Goal: Task Accomplishment & Management: Manage account settings

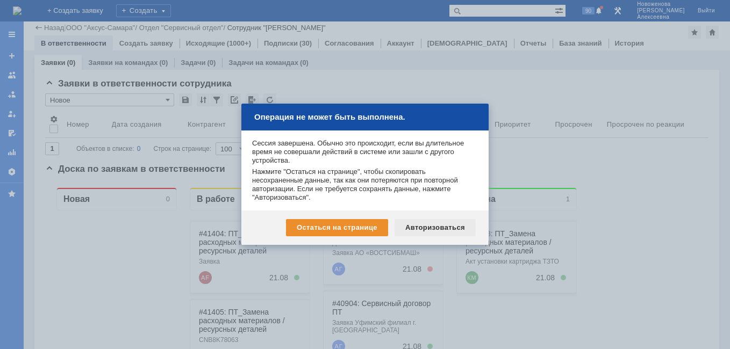
scroll to position [161, 0]
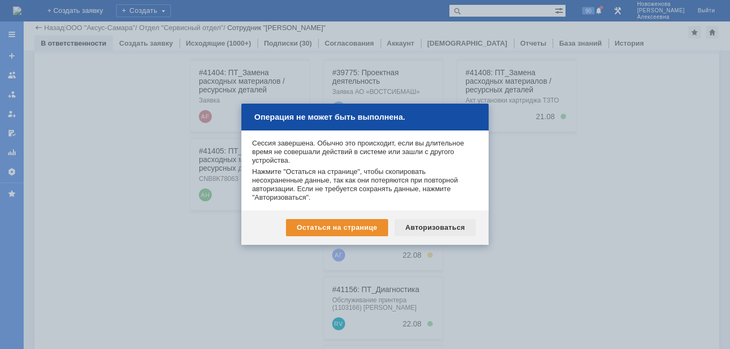
click at [448, 228] on div "Авторизоваться" at bounding box center [435, 227] width 81 height 17
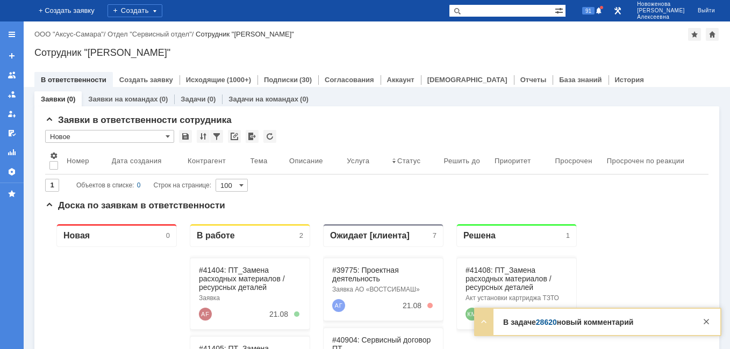
click at [546, 320] on link "28620" at bounding box center [546, 322] width 21 height 9
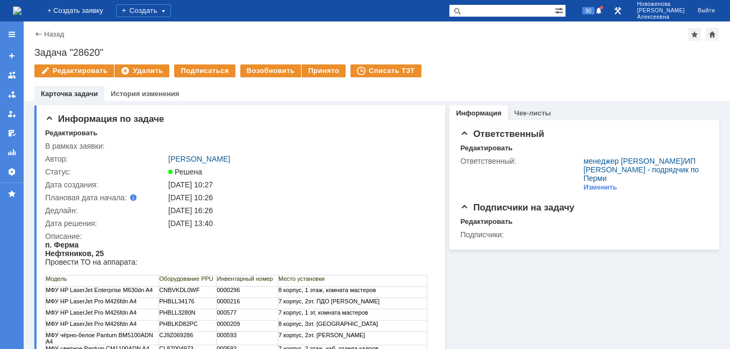
click at [512, 11] on input "text" at bounding box center [502, 10] width 106 height 13
paste input "41404"
type input "41404"
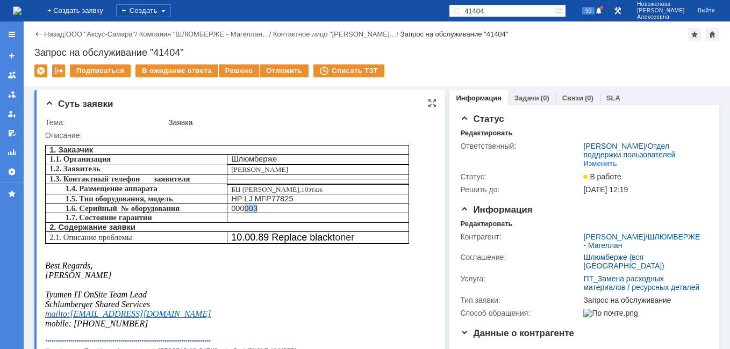
drag, startPoint x: 257, startPoint y: 213, endPoint x: 244, endPoint y: 214, distance: 13.4
click at [244, 213] on p "00000 3" at bounding box center [318, 208] width 174 height 9
copy p "00 3"
click at [528, 98] on link "Задачи" at bounding box center [526, 98] width 25 height 8
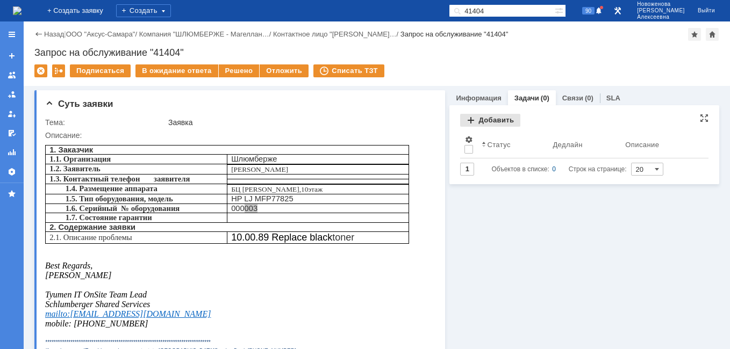
click at [495, 118] on div "Добавить" at bounding box center [490, 120] width 60 height 13
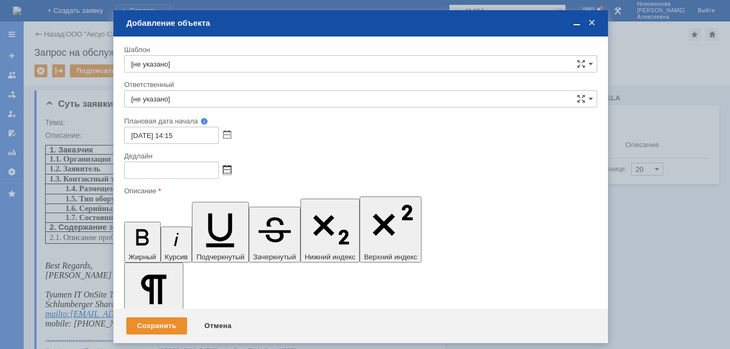
click at [226, 173] on span at bounding box center [227, 170] width 8 height 9
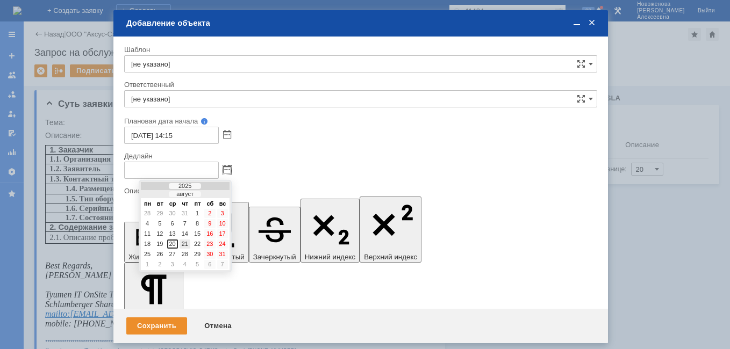
click at [184, 245] on div "21" at bounding box center [185, 244] width 11 height 9
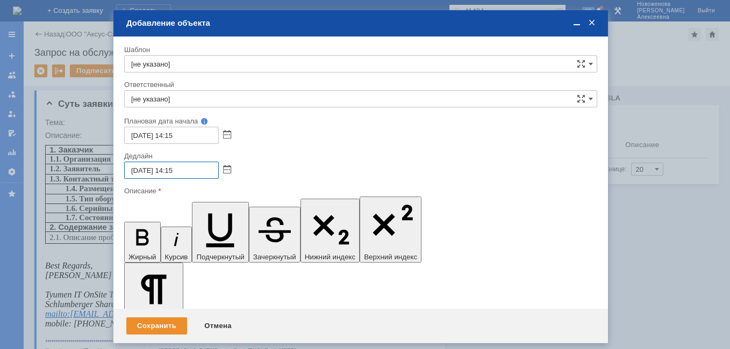
click at [174, 171] on input "21.08.2025 14:15" at bounding box center [171, 170] width 95 height 17
click at [173, 169] on input "21.08.2025 14:15" at bounding box center [171, 170] width 95 height 17
click at [176, 170] on input "21.08.2025 14:15" at bounding box center [171, 170] width 95 height 17
type input "21.08.2025 16:15"
click at [156, 99] on input "[не указано]" at bounding box center [360, 98] width 473 height 17
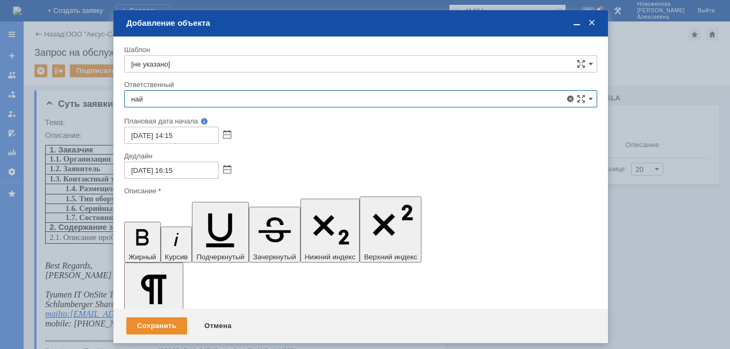
click at [194, 170] on div "Найденова Анастасия Дмитриевна" at bounding box center [361, 177] width 472 height 17
type input "Найденова Анастасия Дмитриевна"
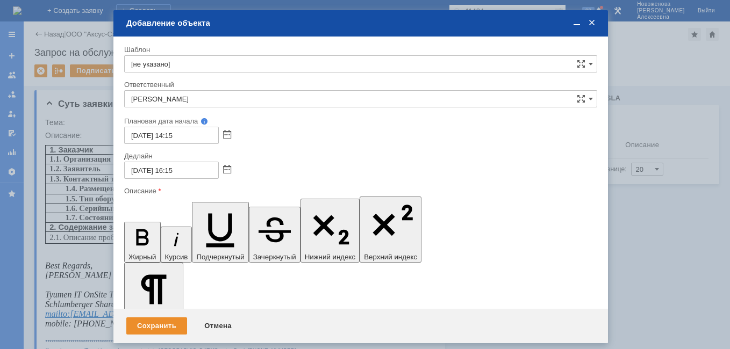
drag, startPoint x: 184, startPoint y: 3072, endPoint x: 124, endPoint y: 3078, distance: 60.5
drag, startPoint x: 132, startPoint y: 207, endPoint x: 126, endPoint y: 30, distance: 178.0
click at [132, 224] on icon "button" at bounding box center [142, 238] width 28 height 28
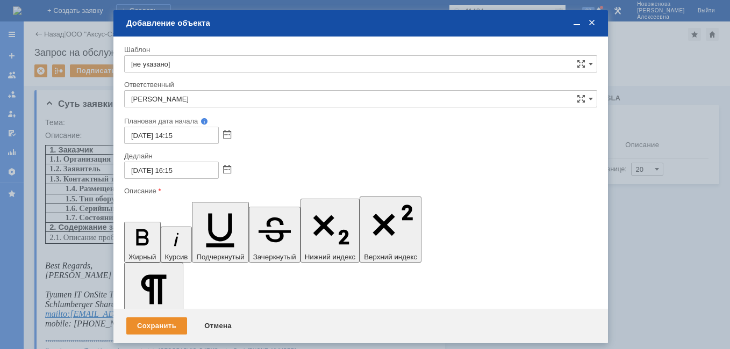
scroll to position [366, 4]
click at [578, 24] on span at bounding box center [576, 23] width 11 height 10
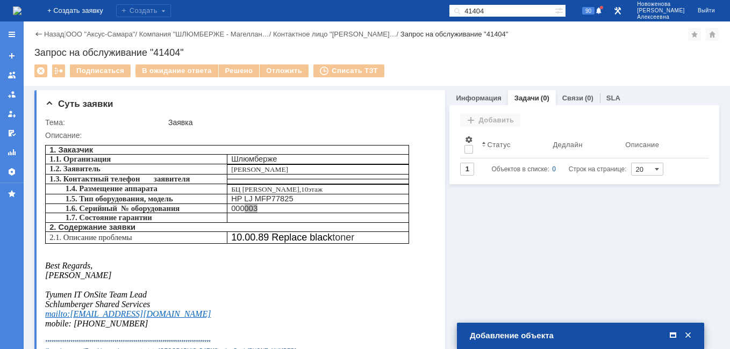
drag, startPoint x: 674, startPoint y: 333, endPoint x: 592, endPoint y: 314, distance: 83.7
click at [674, 333] on span at bounding box center [673, 336] width 11 height 10
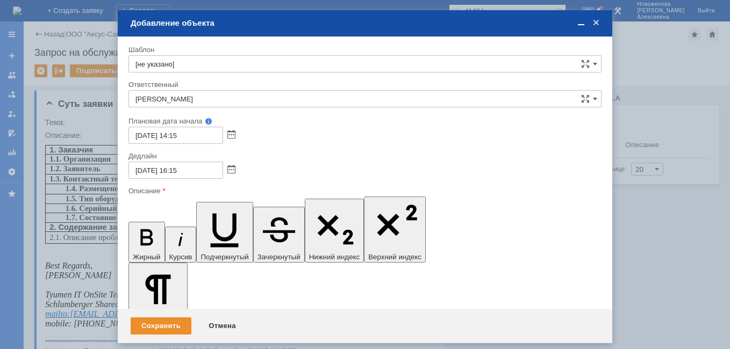
click at [580, 22] on span at bounding box center [581, 23] width 11 height 10
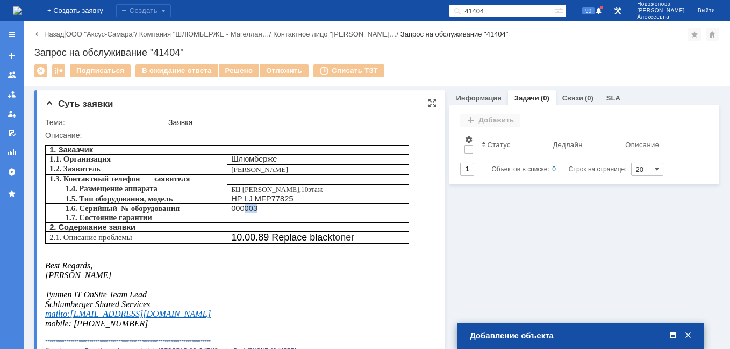
drag, startPoint x: 141, startPoint y: 327, endPoint x: 63, endPoint y: 321, distance: 78.2
click at [63, 321] on div "**********" at bounding box center [227, 256] width 364 height 233
click at [63, 319] on span "mailto:AFrolov2@slb.ru" at bounding box center [128, 314] width 166 height 9
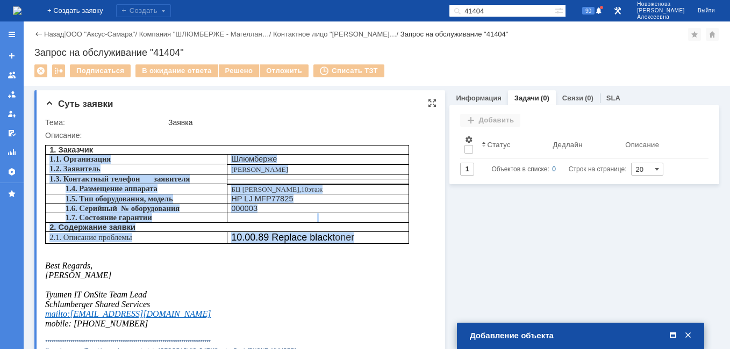
drag, startPoint x: 367, startPoint y: 241, endPoint x: 49, endPoint y: 160, distance: 327.9
click at [49, 160] on tbody "1. Заказчик 1.1. Организация Шлюмберже 1.2. Заявитель Фролов Алексей 1.3. Конта…" at bounding box center [227, 195] width 363 height 98
copy tbody "1.1. Организация Шлюмберже 1.2. Заявитель Фролов Алексей 1.3. Контактный телефо…"
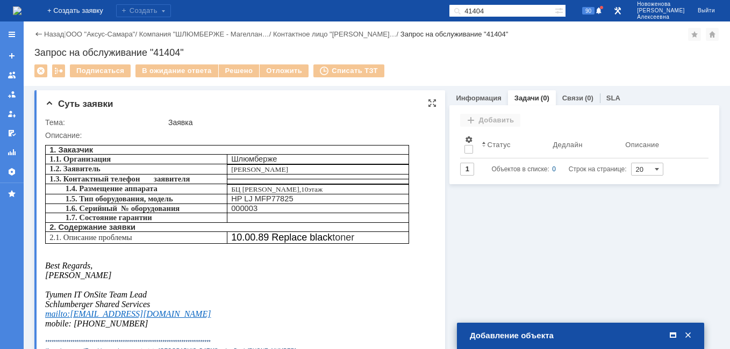
click at [337, 318] on p "mailto:AFrolov2@slb.ru" at bounding box center [227, 315] width 364 height 10
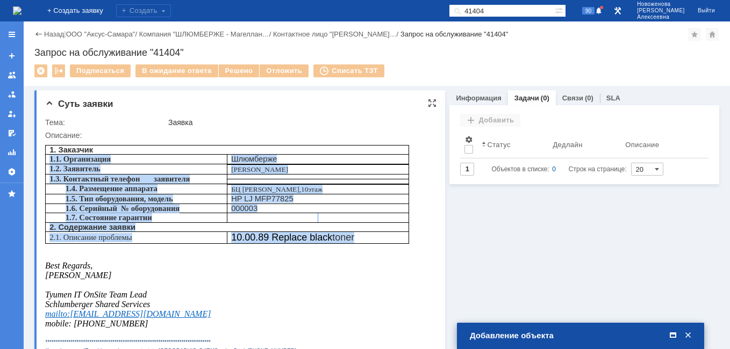
drag, startPoint x: 330, startPoint y: 236, endPoint x: 49, endPoint y: 163, distance: 289.3
click at [49, 163] on tbody "1. Заказчик 1.1. Организация Шлюмберже 1.2. Заявитель Фролов Алексей 1.3. Конта…" at bounding box center [227, 195] width 363 height 98
copy tbody "1.1. Организация Шлюмберже 1.2. Заявитель Фролов Алексей 1.3. Контактный телефо…"
click at [676, 338] on span at bounding box center [673, 336] width 11 height 10
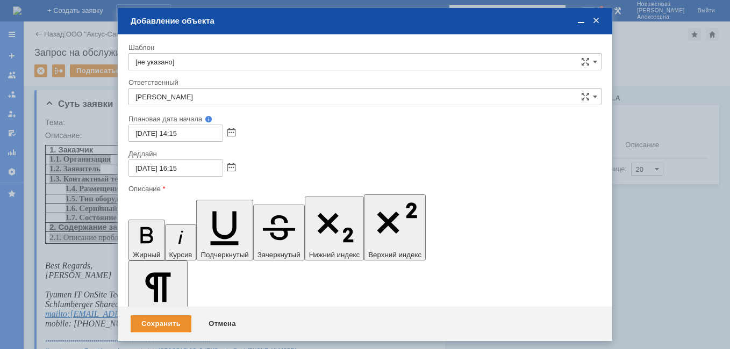
click at [581, 24] on span at bounding box center [581, 21] width 11 height 10
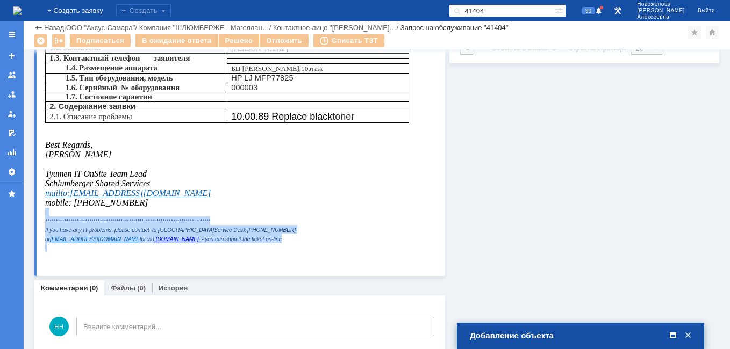
scroll to position [102, 0]
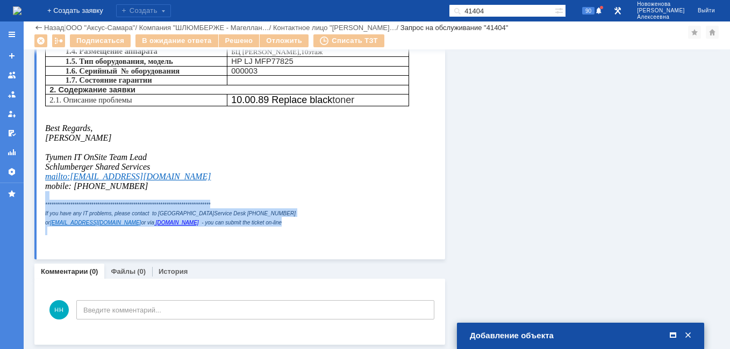
drag, startPoint x: 125, startPoint y: 196, endPoint x: 73, endPoint y: 191, distance: 51.9
click at [73, 191] on p "mobile: +7 912 997 4750" at bounding box center [227, 187] width 364 height 10
copy span "+7 912 997 4750"
click at [676, 335] on span at bounding box center [673, 336] width 11 height 10
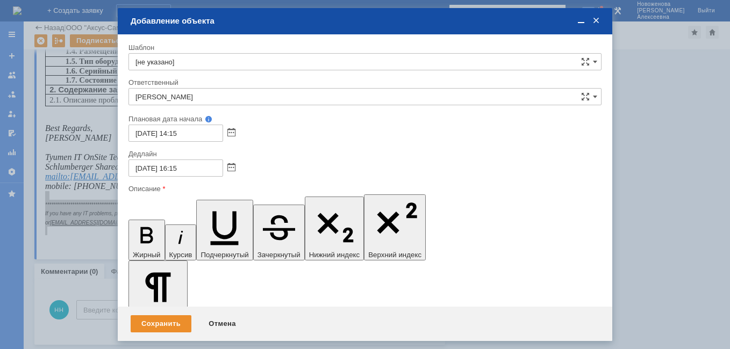
click at [162, 322] on div "Сохранить" at bounding box center [161, 324] width 61 height 17
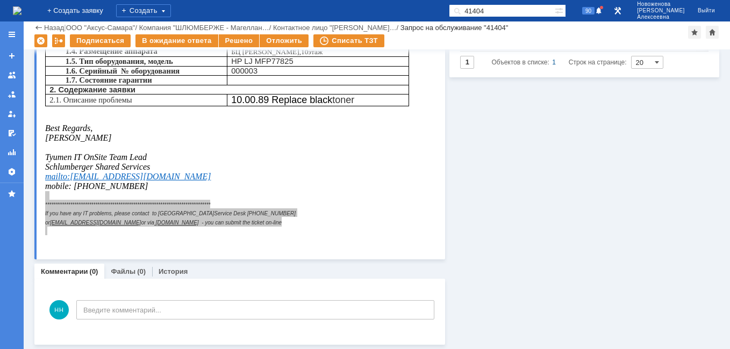
scroll to position [0, 0]
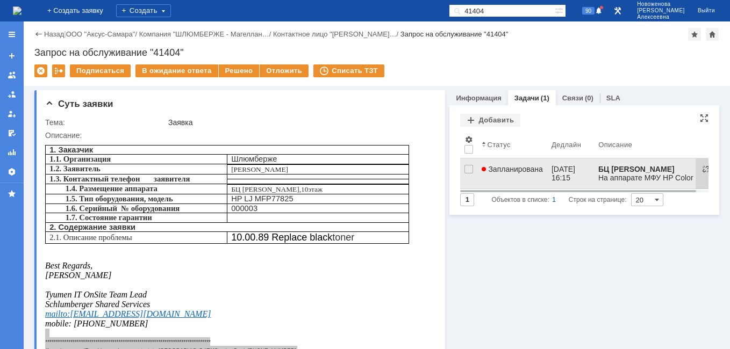
click at [509, 167] on span "Запланирована" at bounding box center [512, 169] width 61 height 9
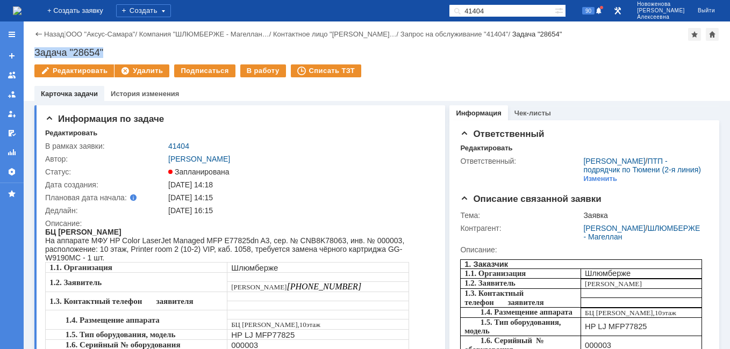
drag, startPoint x: 108, startPoint y: 51, endPoint x: 34, endPoint y: 53, distance: 74.2
click at [34, 53] on div "Назад | ООО "Аксус-Самара" / Компания "ШЛЮМБЕРЖЕ - Магеллан… / Контактное лицо …" at bounding box center [377, 62] width 706 height 80
copy div "Задача "28654""
drag, startPoint x: 532, startPoint y: 9, endPoint x: 449, endPoint y: 9, distance: 82.8
click at [449, 9] on div "На домашнюю + Создать заявку Создать 41404 90 Новоженова Наталья Алексеевна Вый…" at bounding box center [365, 11] width 730 height 22
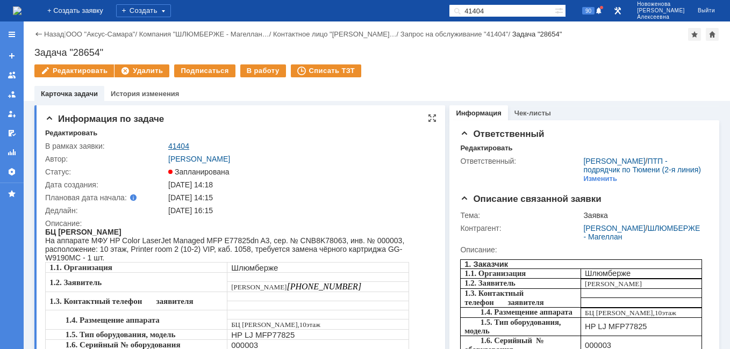
click at [180, 147] on link "41404" at bounding box center [178, 146] width 21 height 9
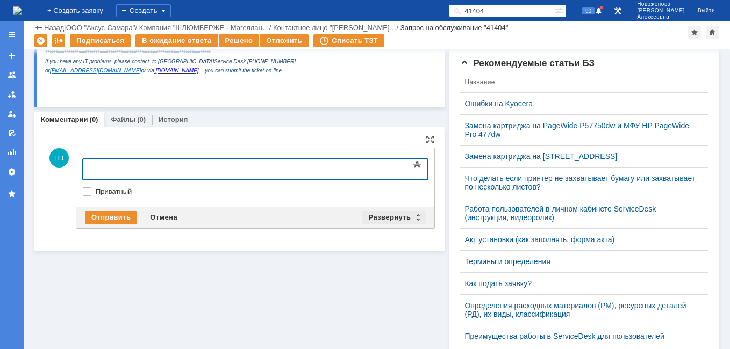
click at [415, 219] on div "Развернуть" at bounding box center [394, 217] width 64 height 13
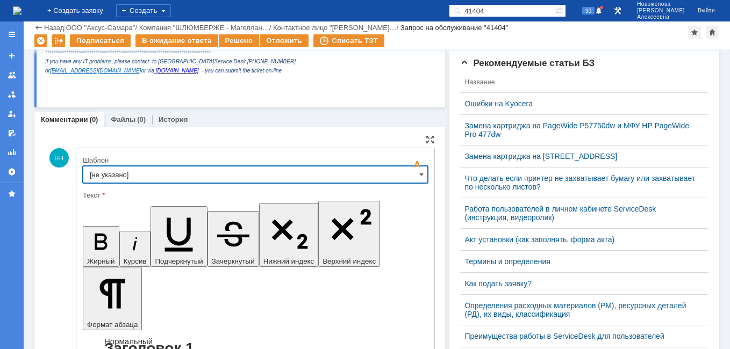
click at [421, 167] on input "[не указано]" at bounding box center [255, 174] width 345 height 17
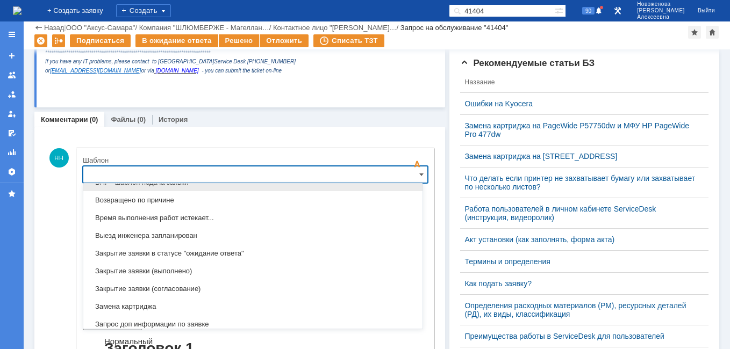
scroll to position [477, 0]
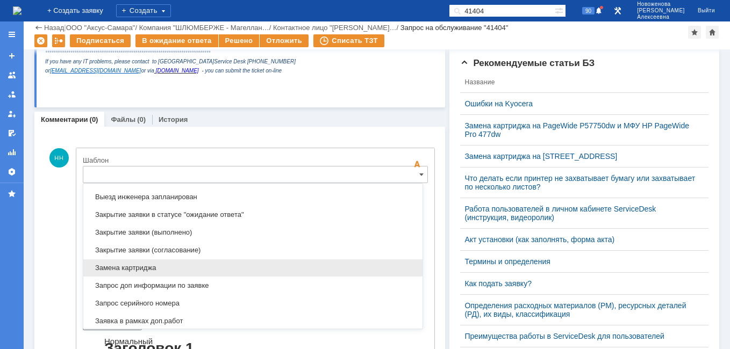
drag, startPoint x: 132, startPoint y: 263, endPoint x: 51, endPoint y: 28, distance: 249.0
click at [132, 263] on div "Замена картриджа" at bounding box center [252, 268] width 339 height 17
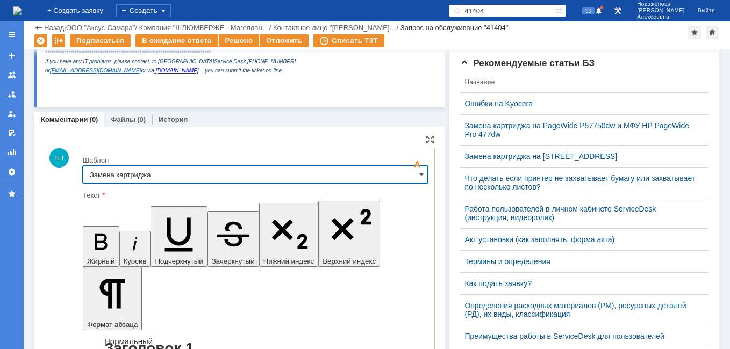
type input "Замена картриджа"
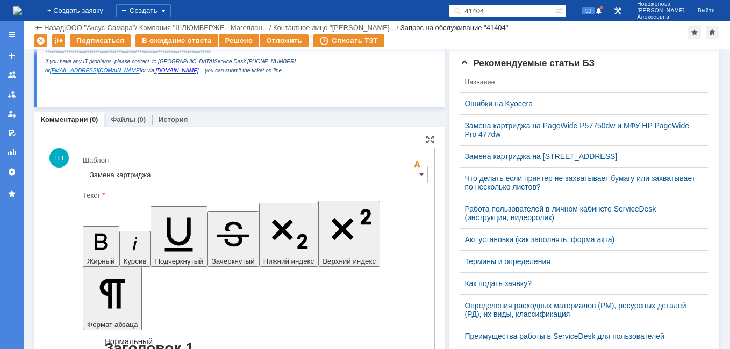
drag, startPoint x: 371, startPoint y: 2683, endPoint x: 98, endPoint y: 2676, distance: 273.2
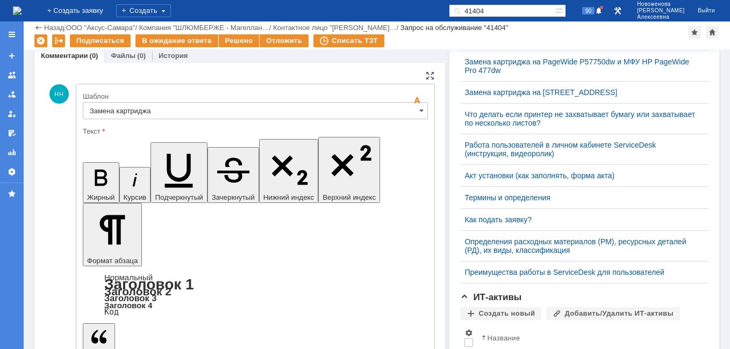
scroll to position [361, 0]
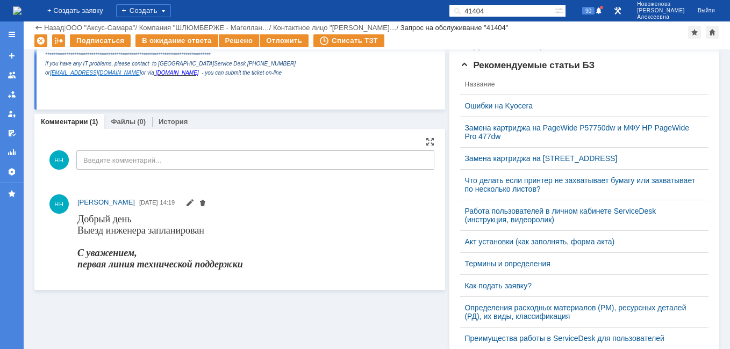
scroll to position [199, 0]
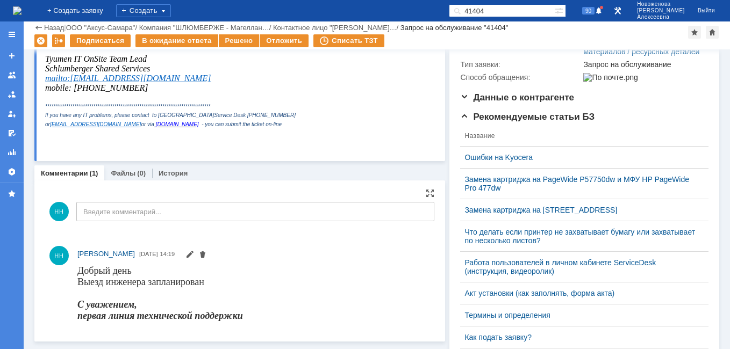
click at [512, 11] on input "41404" at bounding box center [502, 10] width 106 height 13
click at [512, 10] on input "41404" at bounding box center [502, 10] width 106 height 13
type input "41405"
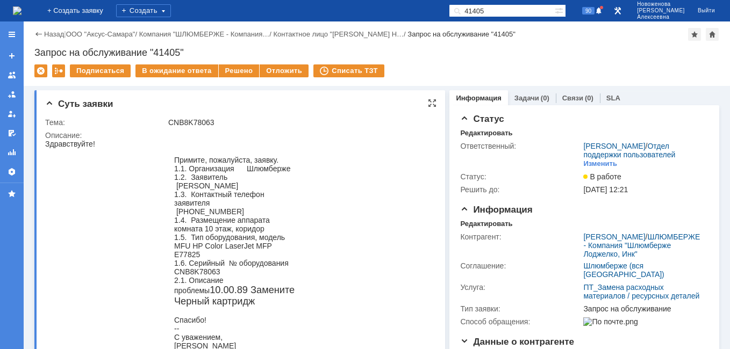
drag, startPoint x: 223, startPoint y: 270, endPoint x: 176, endPoint y: 270, distance: 46.2
click at [176, 270] on div "1.6. Серийный № оборудования CNB8K78063" at bounding box center [236, 267] width 124 height 17
click at [222, 268] on div "1.6. Серийный № оборудования CNB8K78063" at bounding box center [236, 267] width 124 height 17
drag, startPoint x: 218, startPoint y: 270, endPoint x: 169, endPoint y: 271, distance: 48.9
click at [169, 271] on blockquote "Примите, пожалуйста, заявку. 1.1. Организация Шлюмберже 1.2. Заявитель Александ…" at bounding box center [236, 275] width 167 height 238
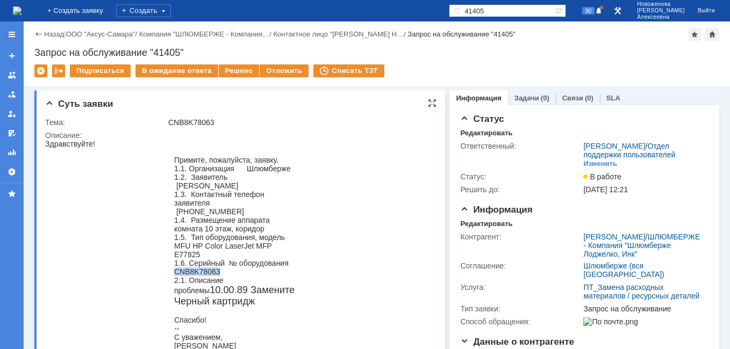
copy div "CNB8K78063"
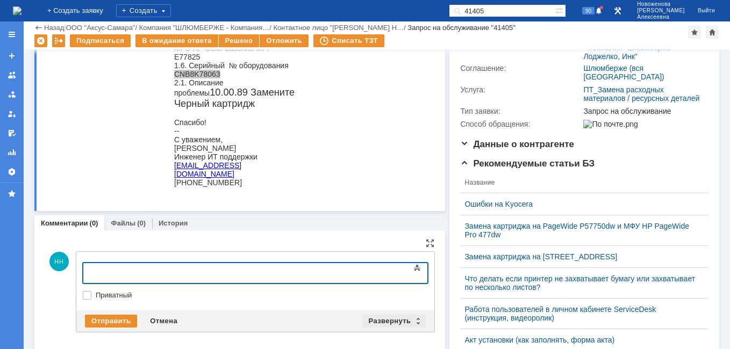
click at [407, 324] on div "Развернуть" at bounding box center [394, 321] width 64 height 13
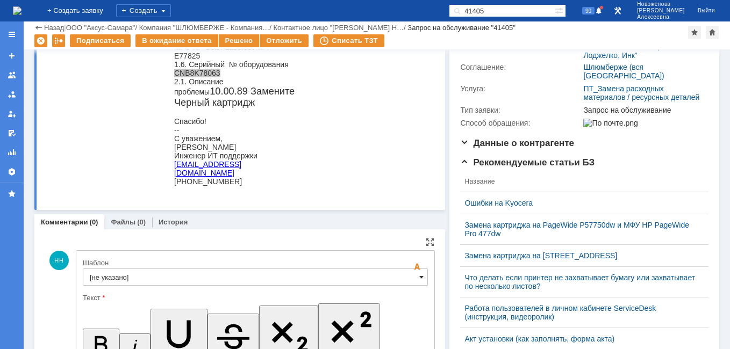
click at [419, 279] on span at bounding box center [421, 277] width 4 height 9
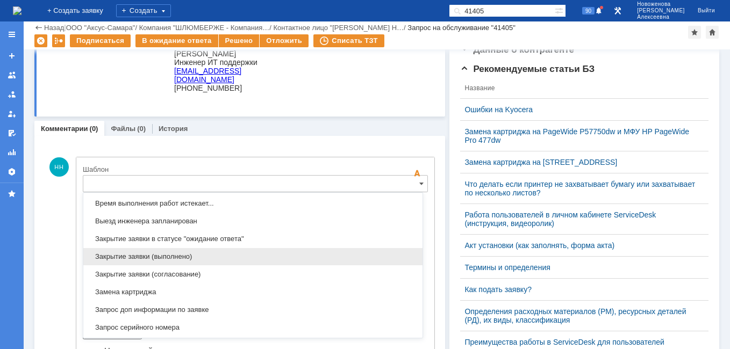
scroll to position [477, 0]
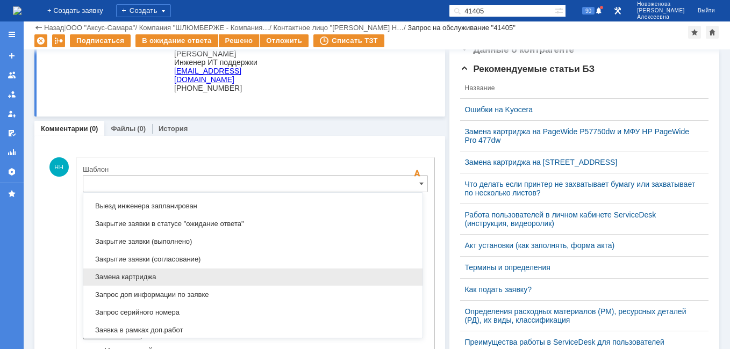
click at [134, 276] on span "Замена картриджа" at bounding box center [253, 277] width 326 height 9
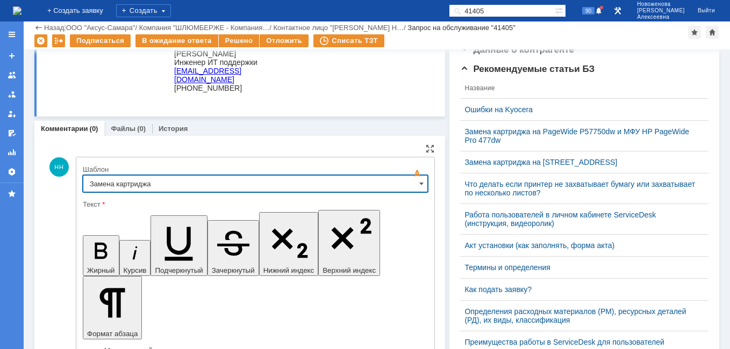
type input "Замена картриджа"
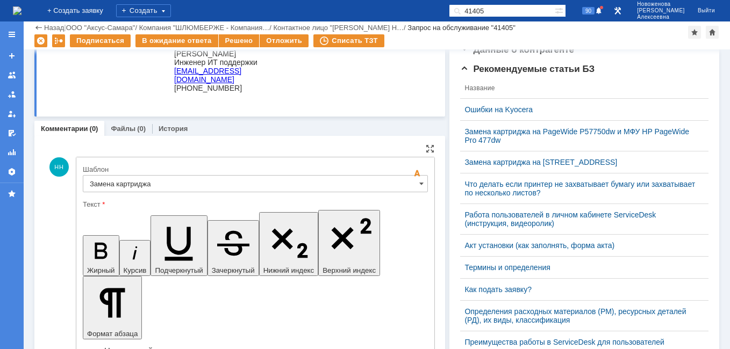
drag, startPoint x: 378, startPoint y: 2696, endPoint x: 100, endPoint y: 2680, distance: 278.9
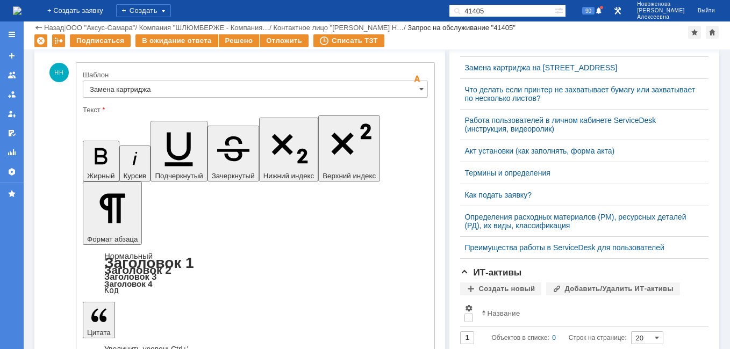
scroll to position [363, 0]
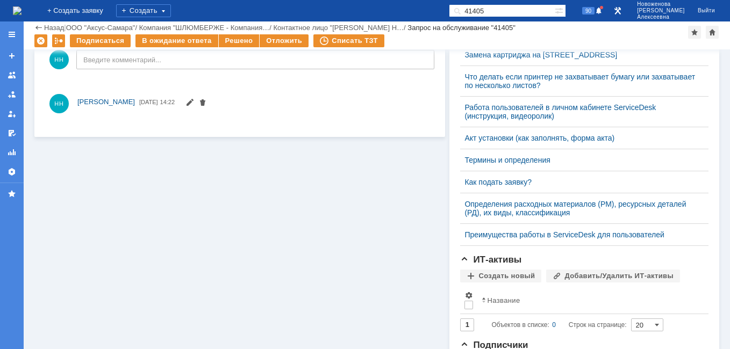
scroll to position [0, 0]
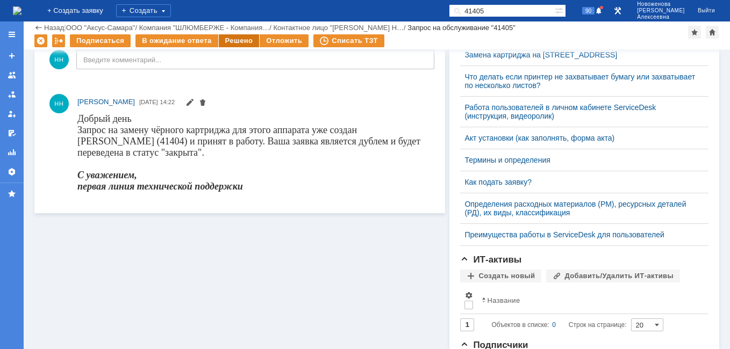
click at [239, 38] on div "Решено" at bounding box center [239, 40] width 41 height 13
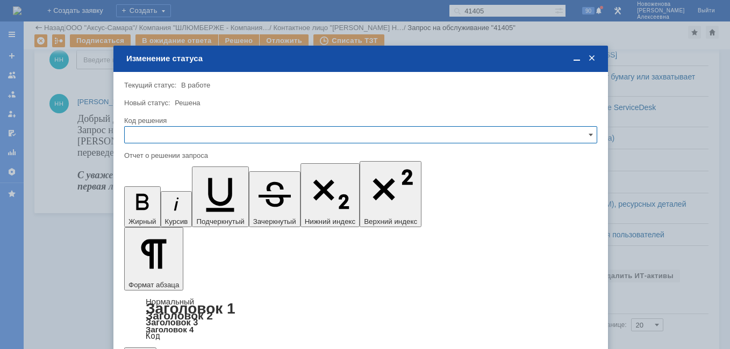
click at [579, 133] on input "text" at bounding box center [360, 134] width 473 height 17
click at [145, 203] on div "Решено" at bounding box center [361, 207] width 472 height 17
type input "Решено"
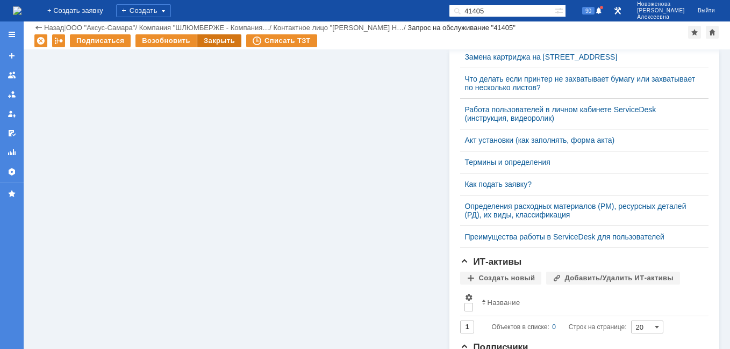
click at [217, 41] on div "Закрыть" at bounding box center [219, 40] width 44 height 13
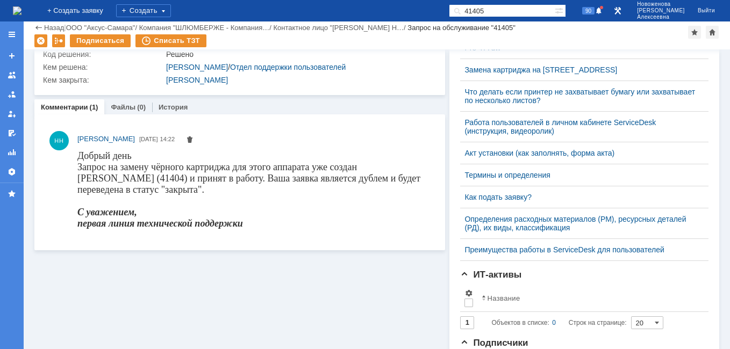
drag, startPoint x: 512, startPoint y: 7, endPoint x: 441, endPoint y: 24, distance: 73.5
click at [441, 24] on div "На домашнюю + Создать заявку Создать 41405 90 Новоженова Наталья Алексеевна Вый…" at bounding box center [365, 174] width 730 height 349
paste input "246"
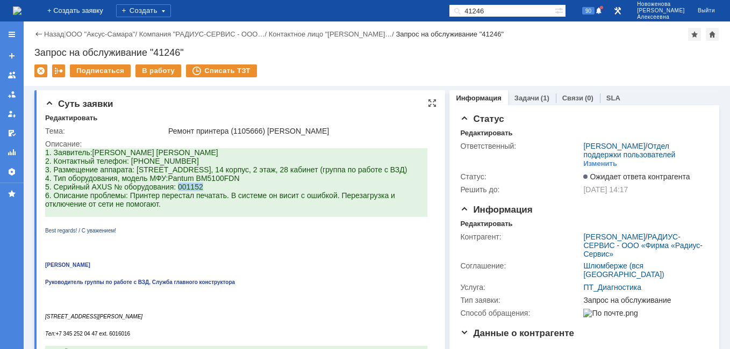
drag, startPoint x: 202, startPoint y: 196, endPoint x: 178, endPoint y: 197, distance: 24.2
click at [178, 197] on span "5. Серийный AXUS № оборудования: 001152 6. Описание проблемы: Принтер перестал …" at bounding box center [220, 196] width 350 height 26
copy span "001152"
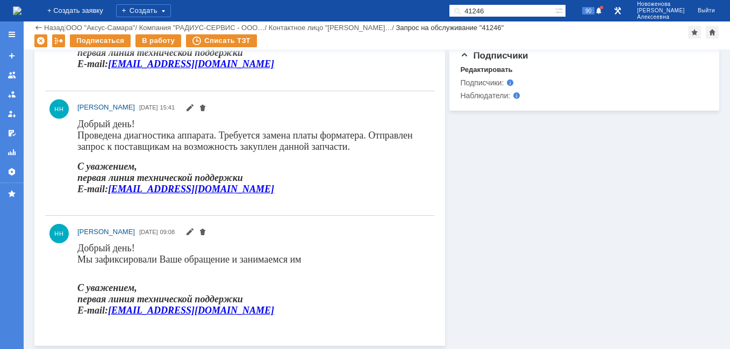
scroll to position [602, 0]
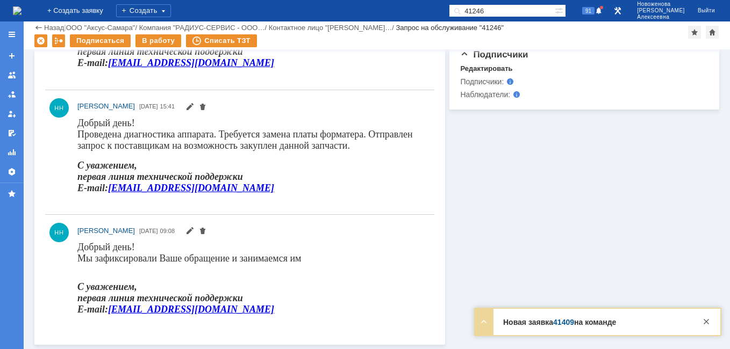
drag, startPoint x: 519, startPoint y: 6, endPoint x: 440, endPoint y: 19, distance: 79.5
click at [440, 19] on div "На домашнюю + Создать заявку Создать 41246 91 Новоженова Наталья Алексеевна Вый…" at bounding box center [365, 11] width 730 height 22
paste input "28620"
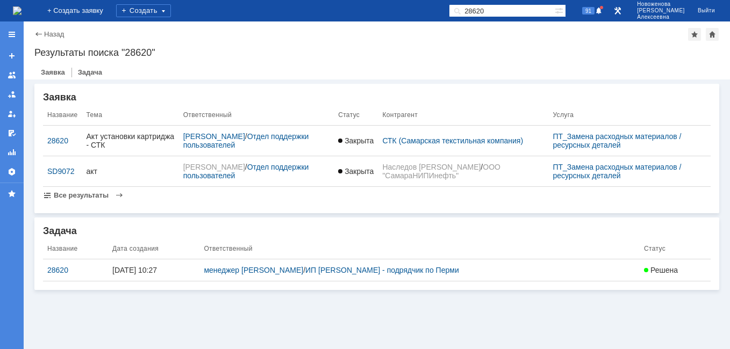
click at [61, 268] on div "28620" at bounding box center [75, 270] width 56 height 9
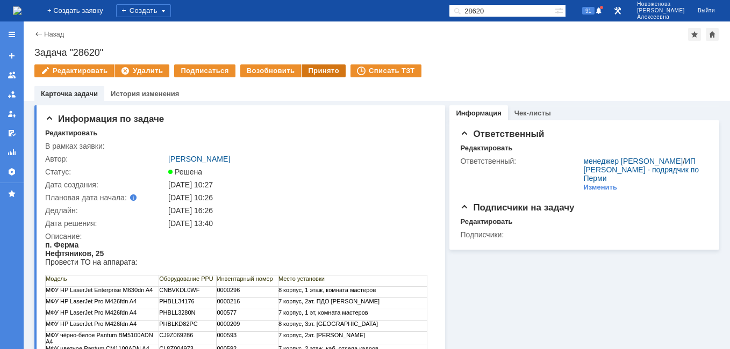
click at [325, 72] on div "Принято" at bounding box center [324, 71] width 44 height 13
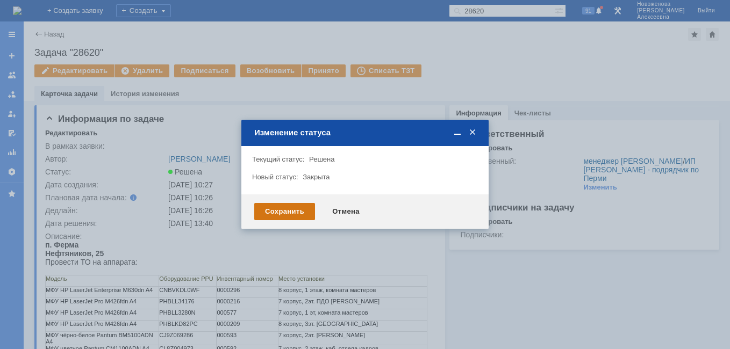
click at [293, 210] on div "Сохранить" at bounding box center [284, 211] width 61 height 17
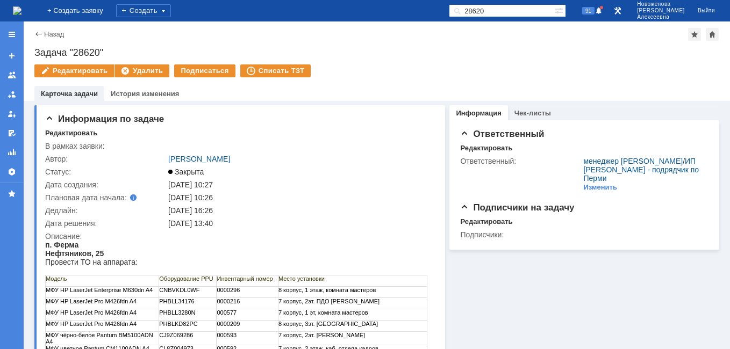
drag, startPoint x: 519, startPoint y: 10, endPoint x: 460, endPoint y: 18, distance: 59.2
click at [460, 18] on div "На домашнюю + Создать заявку Создать 28620 91 Новоженова Наталья Алексеевна Вый…" at bounding box center [365, 11] width 730 height 22
paste input "3"
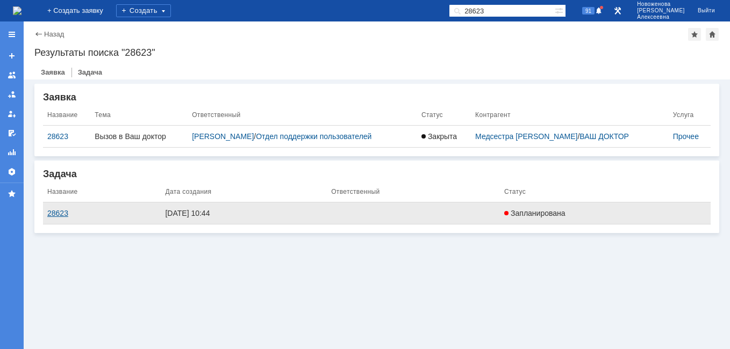
click at [58, 215] on div "28623" at bounding box center [101, 213] width 109 height 9
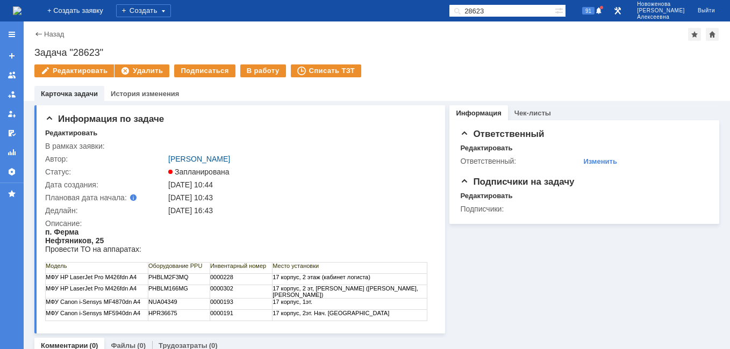
drag, startPoint x: 517, startPoint y: 12, endPoint x: 449, endPoint y: 6, distance: 67.5
click at [450, 6] on div "На домашнюю + Создать заявку Создать 28623 91 Новоженова Наталья Алексеевна Вый…" at bounding box center [365, 11] width 730 height 22
paste input "6"
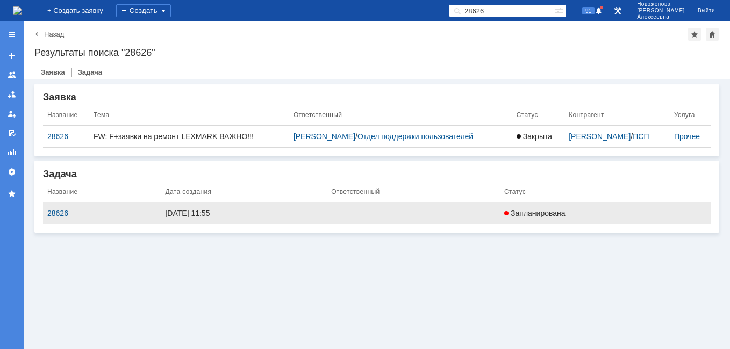
click at [56, 207] on td "28626" at bounding box center [102, 214] width 118 height 22
click at [61, 212] on div "28626" at bounding box center [101, 213] width 109 height 9
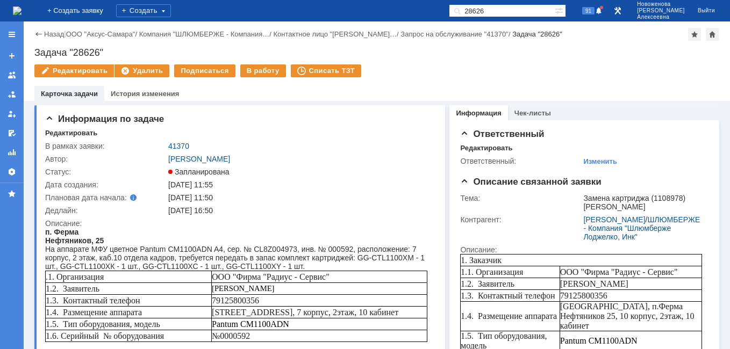
click at [179, 142] on link "41370" at bounding box center [178, 146] width 21 height 9
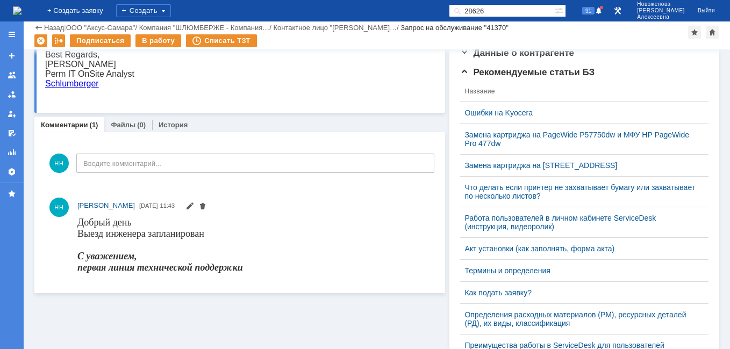
scroll to position [269, 0]
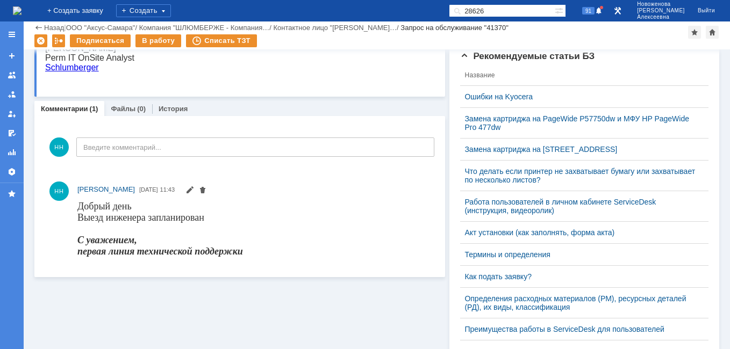
click at [19, 12] on img at bounding box center [17, 10] width 9 height 9
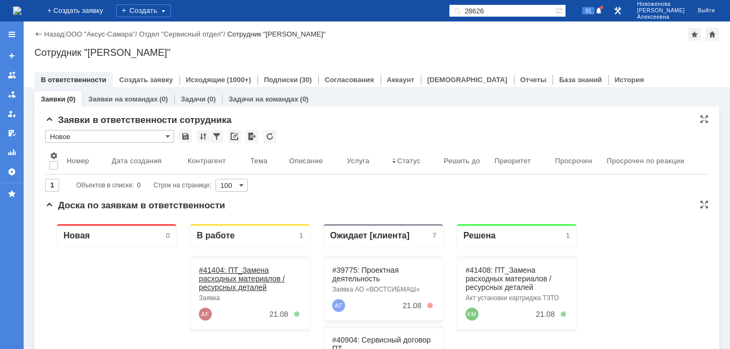
click at [232, 281] on link "#41404: ПТ_Замена расходных материалов / ресурсных деталей" at bounding box center [242, 279] width 86 height 26
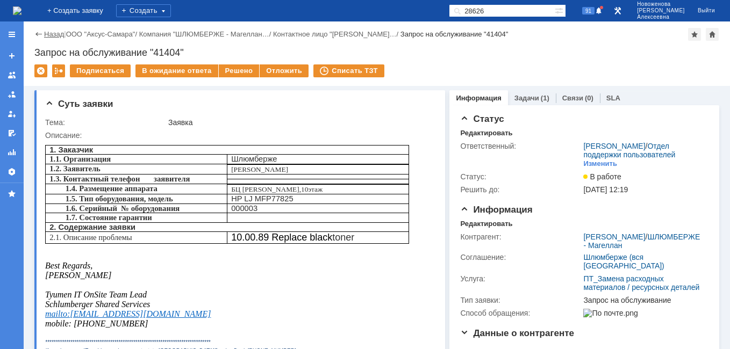
click at [45, 35] on link "Назад" at bounding box center [54, 34] width 20 height 8
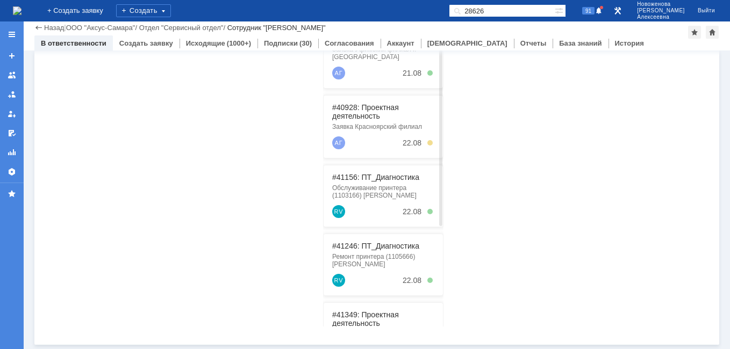
scroll to position [59, 0]
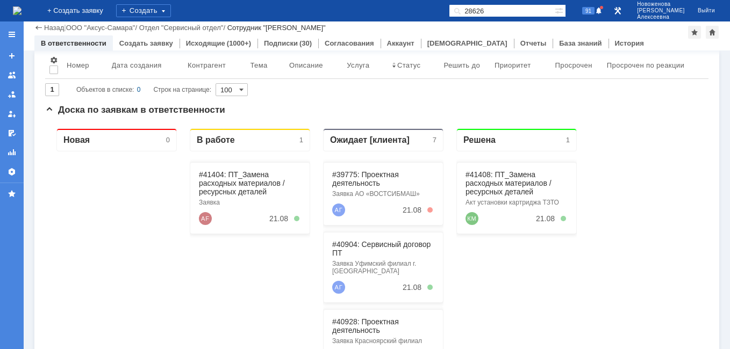
drag, startPoint x: 520, startPoint y: 10, endPoint x: 446, endPoint y: 22, distance: 75.2
click at [446, 22] on div "На домашнюю + Создать заявку Создать 28626 91 Новоженова Наталья Алексеевна Вый…" at bounding box center [365, 174] width 730 height 349
paste input "40904"
type input "40904"
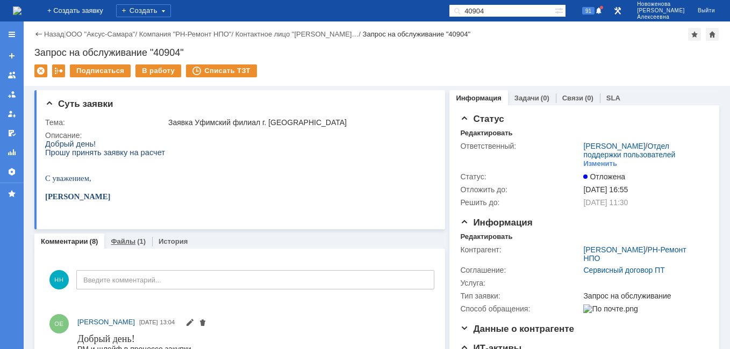
click at [119, 242] on link "Файлы" at bounding box center [123, 242] width 25 height 8
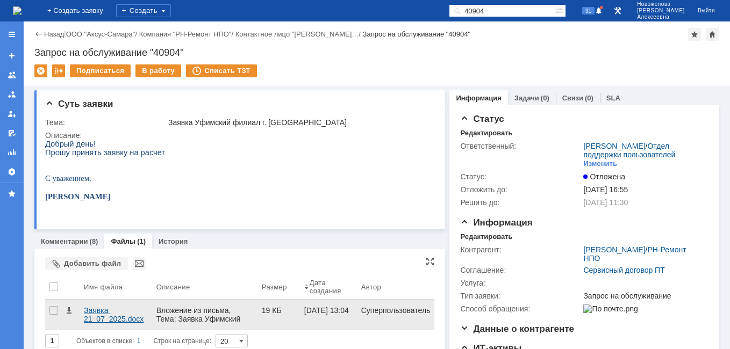
click at [108, 308] on div "Заявка 21_07_2025.docx" at bounding box center [116, 314] width 64 height 17
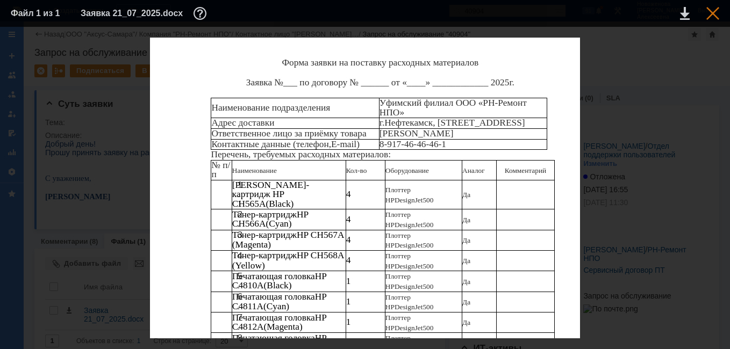
click at [713, 15] on div at bounding box center [712, 13] width 13 height 13
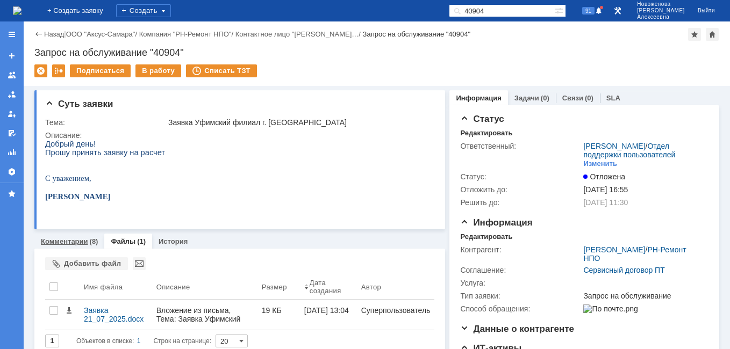
click at [72, 242] on link "Комментарии" at bounding box center [64, 242] width 47 height 8
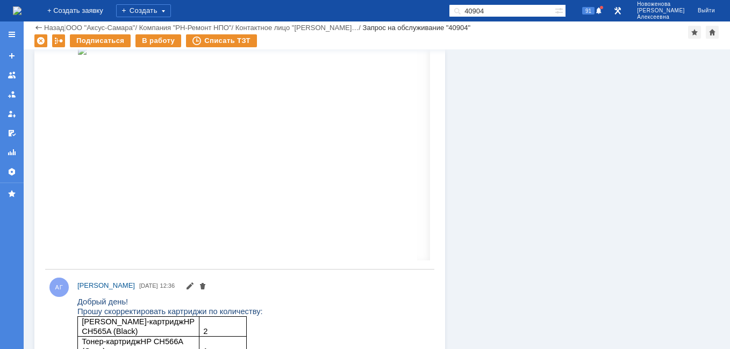
scroll to position [606, 0]
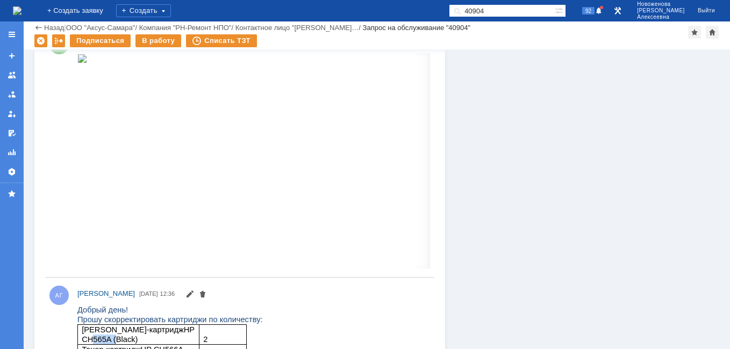
drag, startPoint x: 150, startPoint y: 326, endPoint x: 177, endPoint y: 333, distance: 28.4
click at [177, 333] on p "Тонер - картридж HP CH565A (Black)" at bounding box center [138, 334] width 113 height 19
drag, startPoint x: 177, startPoint y: 333, endPoint x: 168, endPoint y: 327, distance: 10.1
copy span "CH565A"
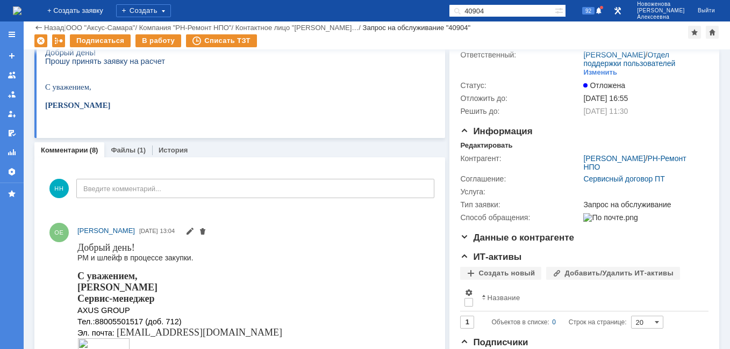
scroll to position [0, 0]
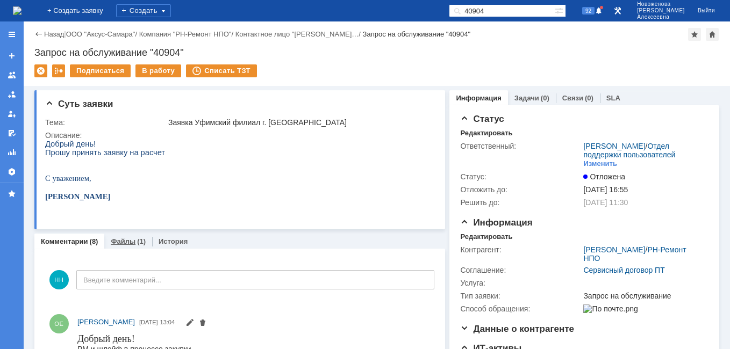
click at [119, 246] on link "Файлы" at bounding box center [123, 242] width 25 height 8
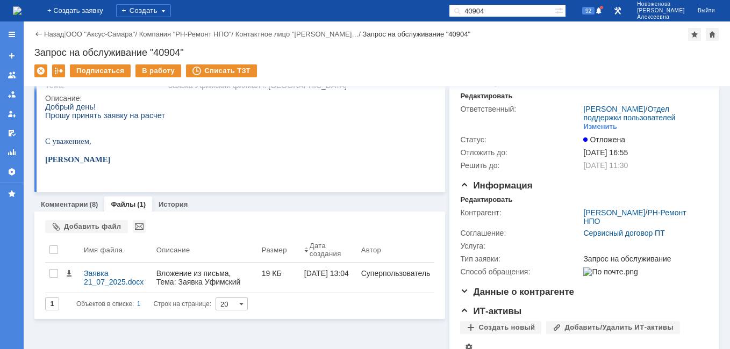
scroll to position [54, 0]
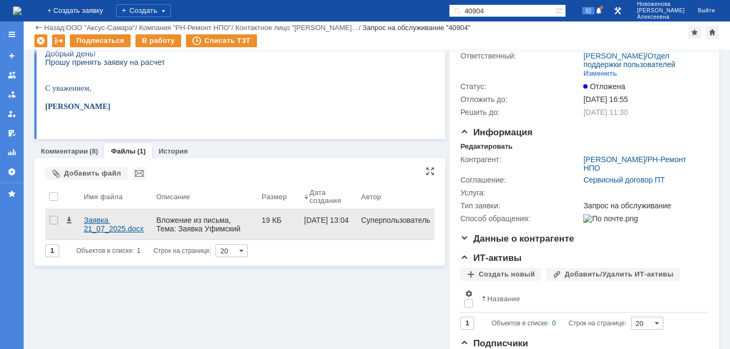
click at [94, 218] on div "Заявка 21_07_2025.docx" at bounding box center [116, 224] width 64 height 17
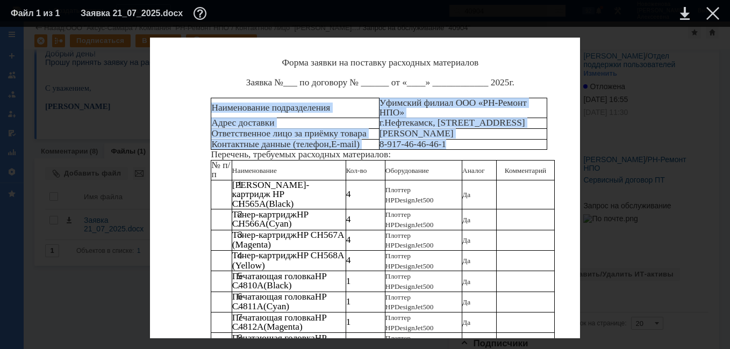
drag, startPoint x: 461, startPoint y: 144, endPoint x: 213, endPoint y: 109, distance: 250.3
click at [213, 109] on tbody "Наименование подразделения Уфимский филиал ООО «РН-Ремонт НПО» Адрес доставки г…" at bounding box center [379, 124] width 336 height 52
copy tbody "Наименование подразделения Уфимский филиал ООО «РН-Ремонт НПО» Адрес доставки г…"
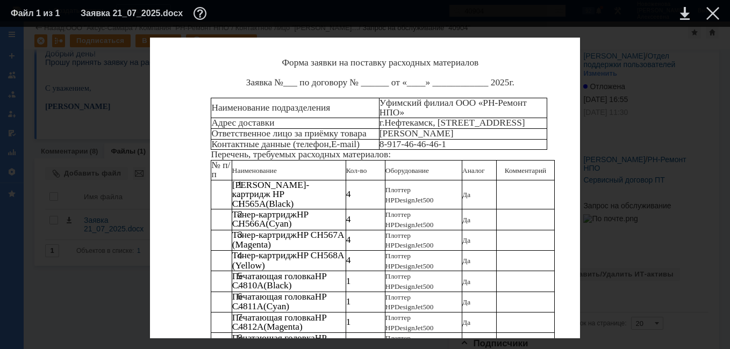
click at [677, 152] on div "Форма заявки на поставку расходных материалов Заявка №___ по договору № ______ …" at bounding box center [365, 249] width 708 height 422
click at [712, 13] on div at bounding box center [712, 13] width 13 height 13
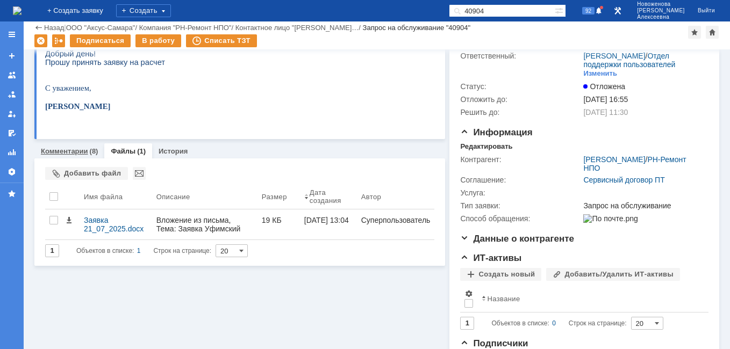
click at [54, 153] on link "Комментарии" at bounding box center [64, 151] width 47 height 8
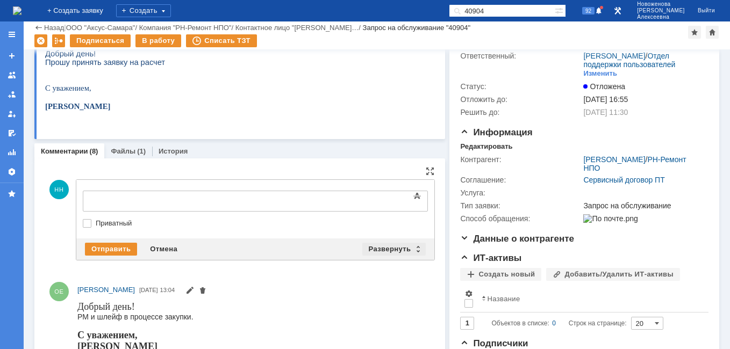
click at [419, 246] on div "Развернуть" at bounding box center [394, 249] width 64 height 13
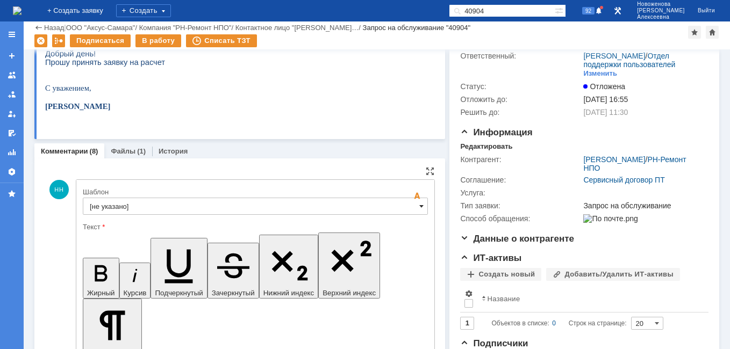
click at [419, 205] on span at bounding box center [421, 206] width 4 height 9
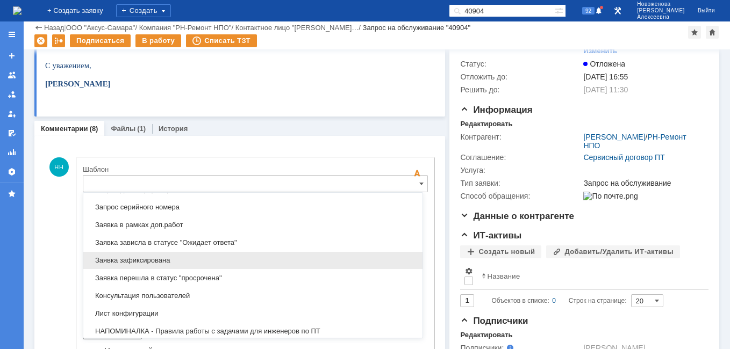
scroll to position [584, 0]
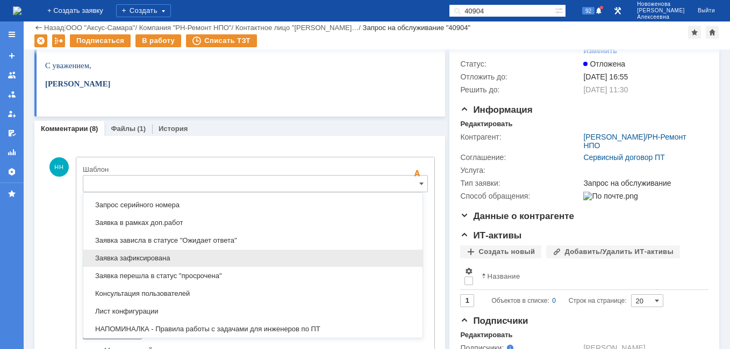
click at [145, 259] on span "Заявка зафиксирована" at bounding box center [253, 258] width 326 height 9
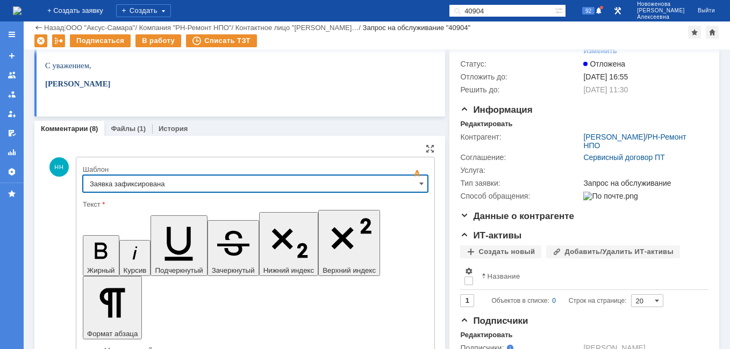
type input "Заявка зафиксирована"
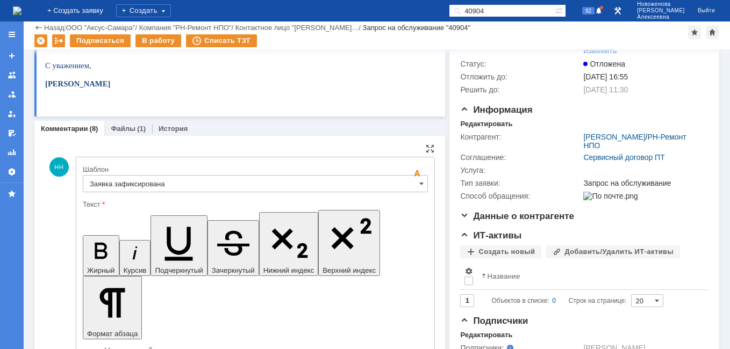
drag, startPoint x: 326, startPoint y: 2679, endPoint x: 103, endPoint y: 2683, distance: 223.1
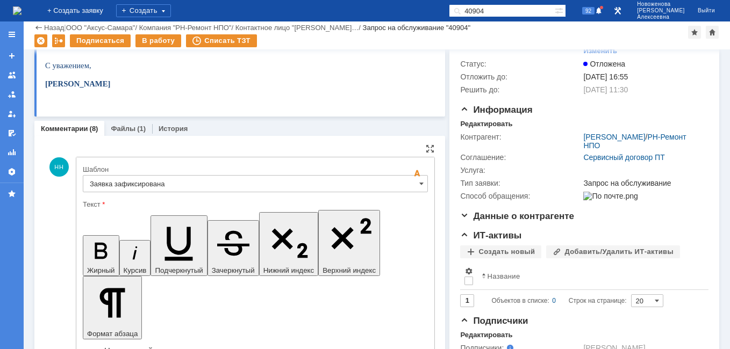
drag, startPoint x: 90, startPoint y: 2707, endPoint x: 98, endPoint y: 2706, distance: 8.1
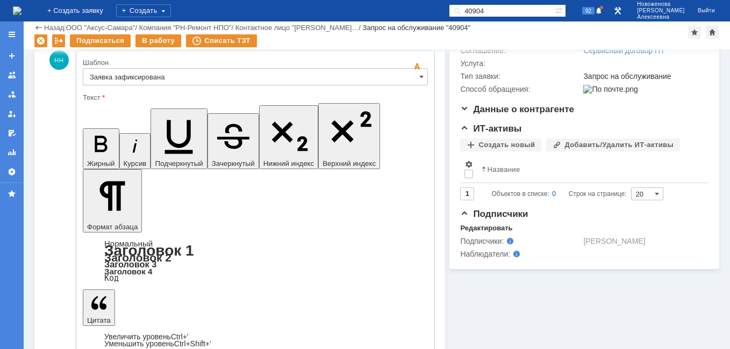
scroll to position [184, 0]
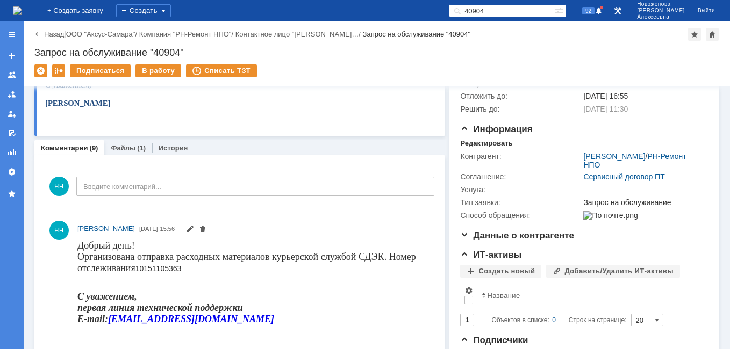
scroll to position [0, 0]
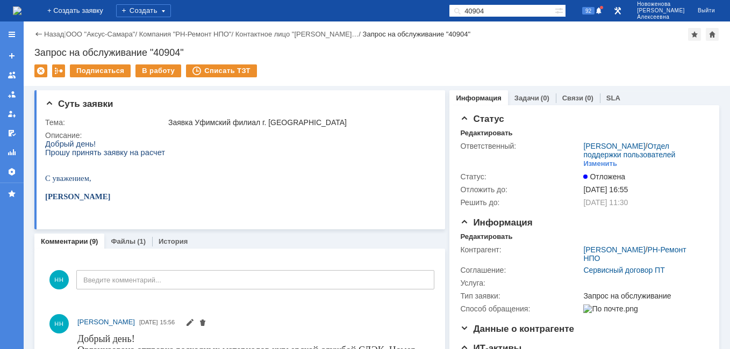
click at [22, 9] on img at bounding box center [17, 10] width 9 height 9
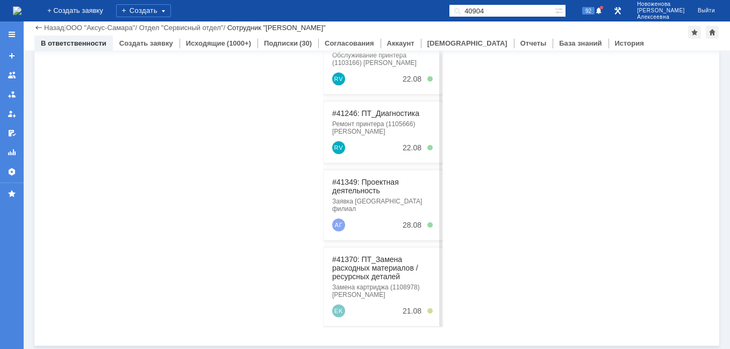
scroll to position [274, 0]
click at [363, 187] on link "#41349: Проектная деятельность" at bounding box center [365, 185] width 67 height 17
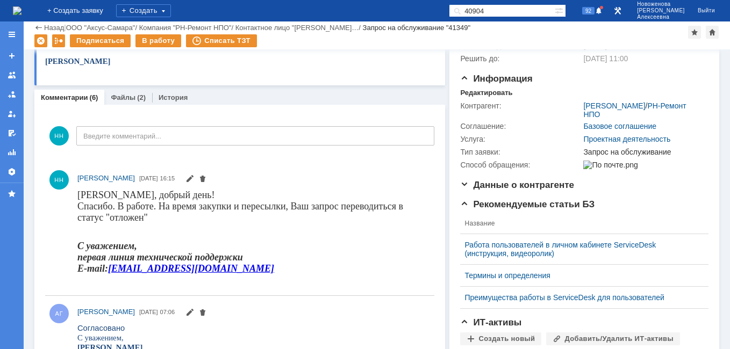
click at [22, 9] on img at bounding box center [17, 10] width 9 height 9
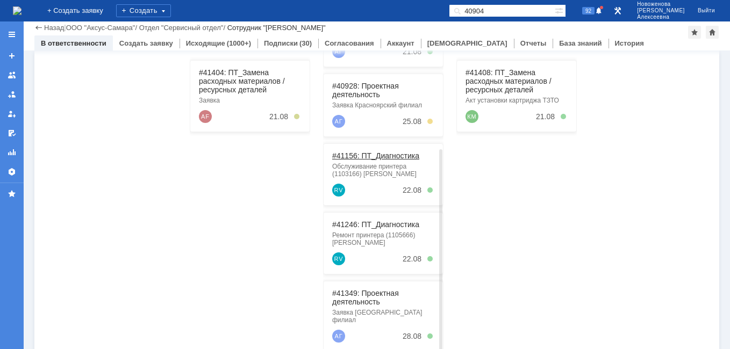
scroll to position [26, 0]
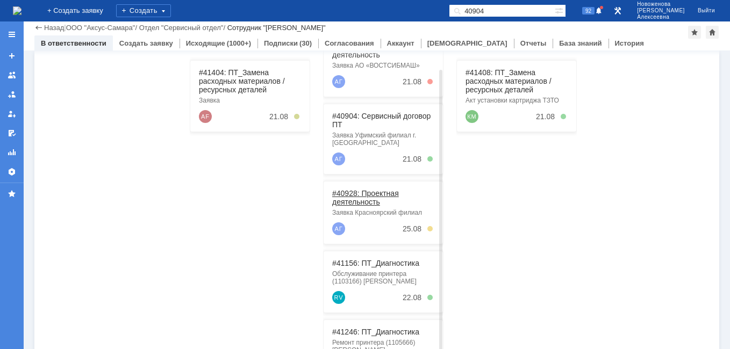
click at [370, 194] on link "#40928: Проектная деятельность" at bounding box center [365, 197] width 67 height 17
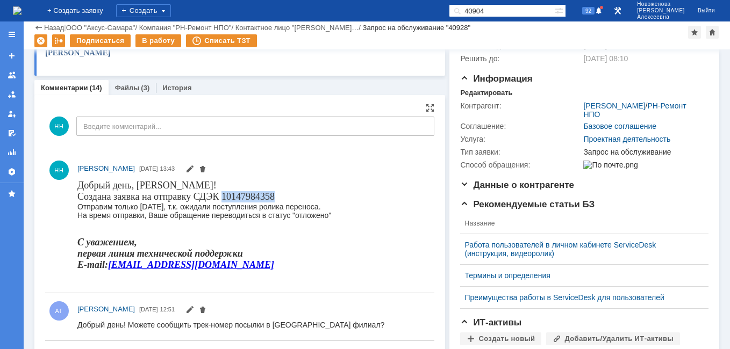
drag, startPoint x: 276, startPoint y: 193, endPoint x: 224, endPoint y: 196, distance: 52.7
click at [224, 196] on body "Добрый день, Галина! Создана заявка на отправку СДЭК 10147984358 Отправим тольк…" at bounding box center [204, 229] width 254 height 99
copy span "10147984358"
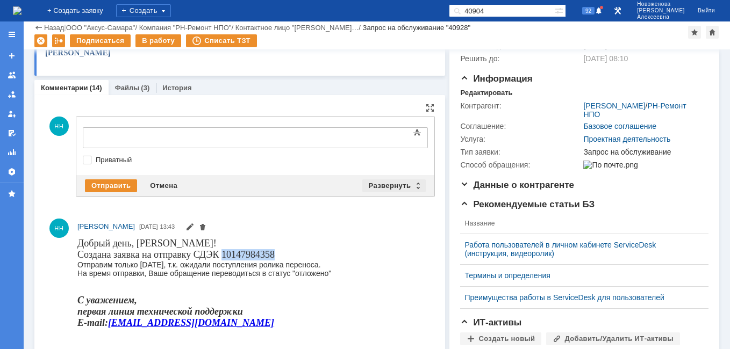
click at [411, 187] on div "Развернуть" at bounding box center [394, 186] width 64 height 13
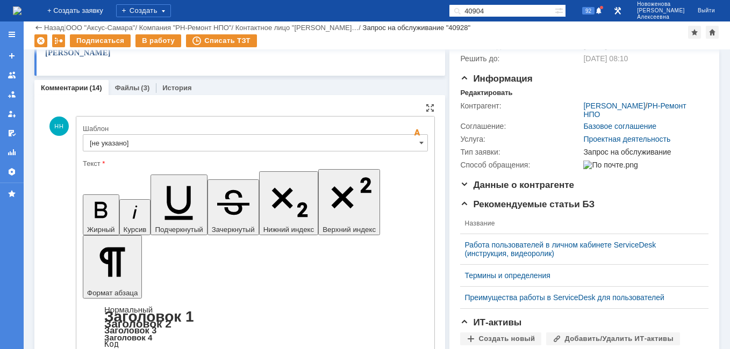
click at [403, 144] on input "[не указано]" at bounding box center [255, 142] width 345 height 17
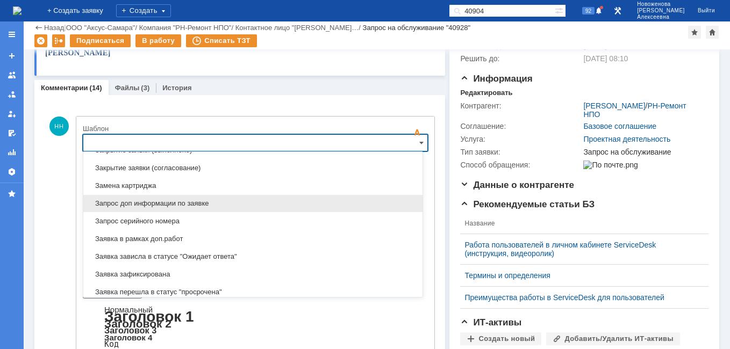
scroll to position [584, 0]
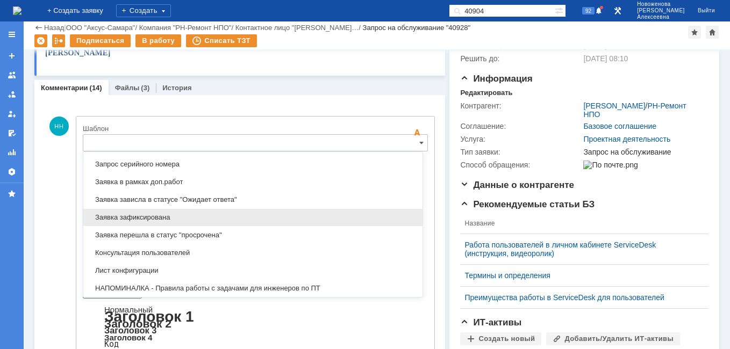
click at [158, 218] on span "Заявка зафиксирована" at bounding box center [253, 217] width 326 height 9
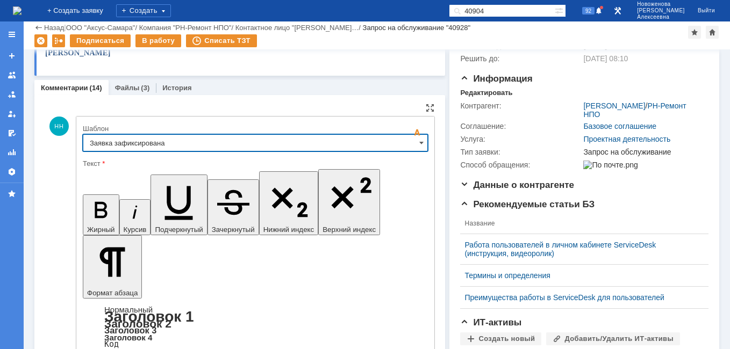
type input "Заявка зафиксирована"
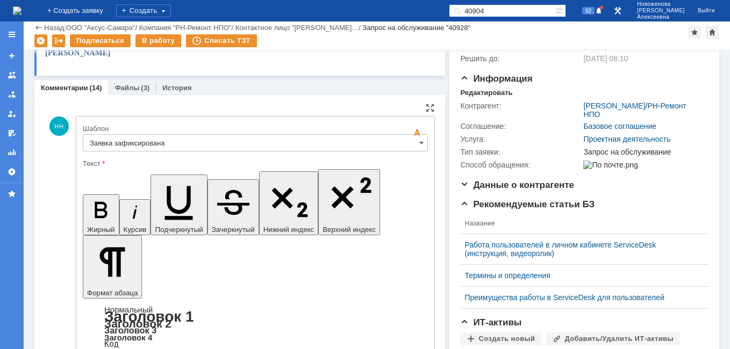
drag, startPoint x: 323, startPoint y: 2639, endPoint x: 103, endPoint y: 2641, distance: 219.9
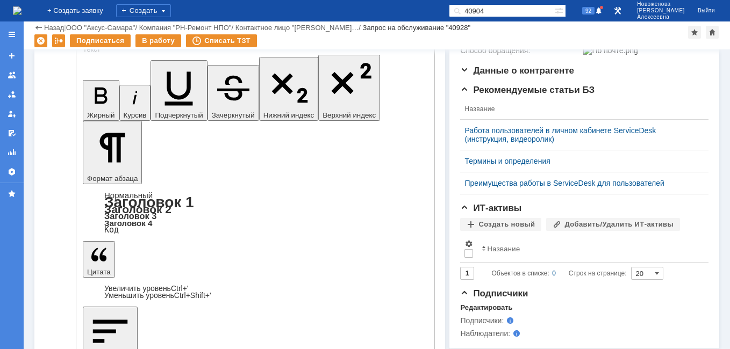
scroll to position [228, 0]
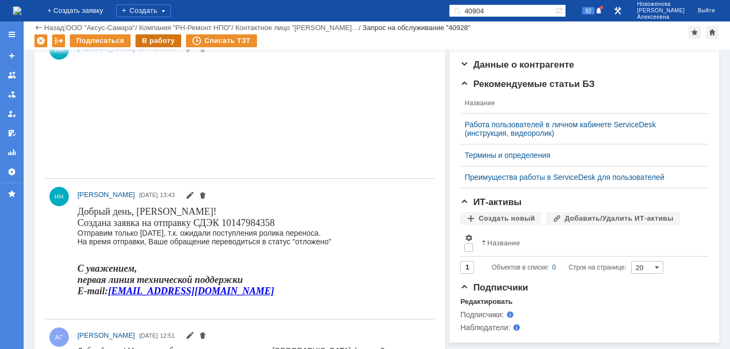
scroll to position [0, 0]
click at [138, 37] on div "В работу" at bounding box center [158, 40] width 46 height 13
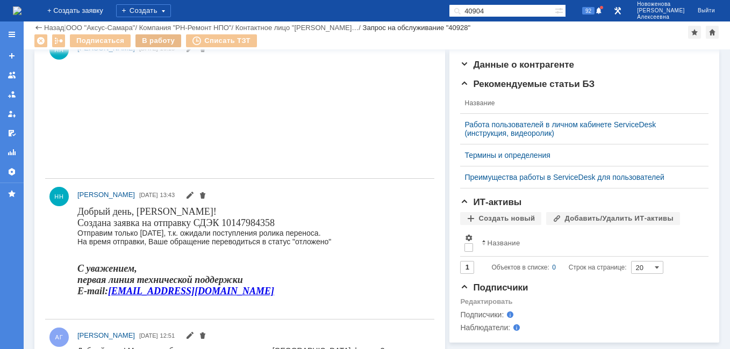
click at [151, 43] on div "В работу" at bounding box center [158, 40] width 46 height 13
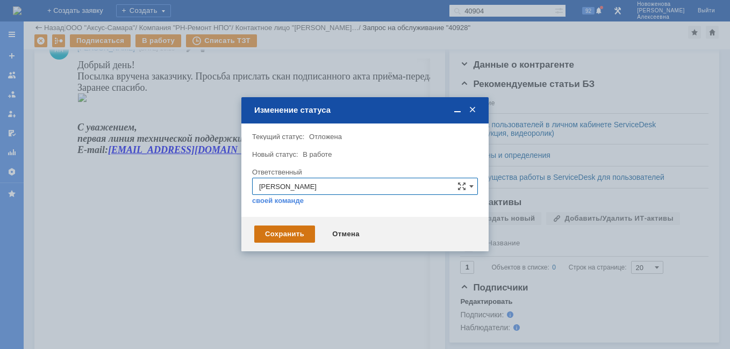
click at [284, 236] on div "Сохранить" at bounding box center [284, 234] width 61 height 17
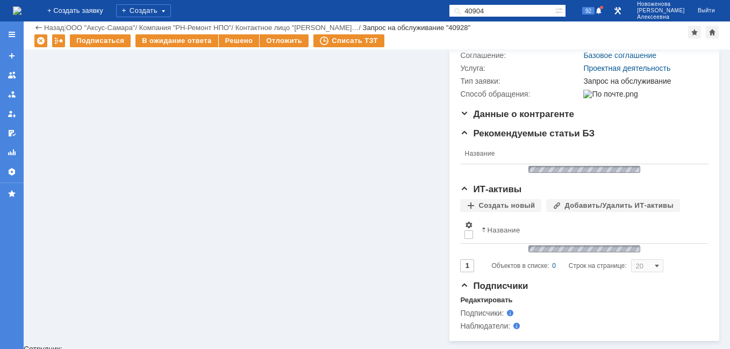
scroll to position [180, 0]
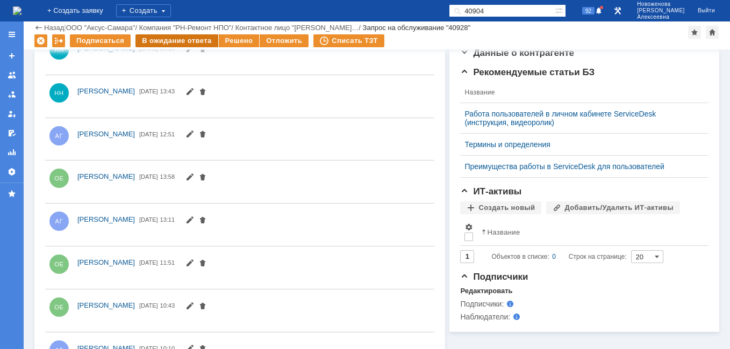
click at [184, 42] on div "В ожидание ответа" at bounding box center [176, 40] width 82 height 13
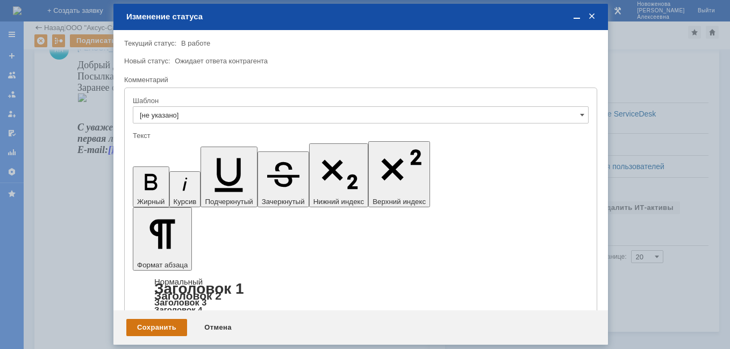
click at [155, 328] on div "Сохранить" at bounding box center [156, 327] width 61 height 17
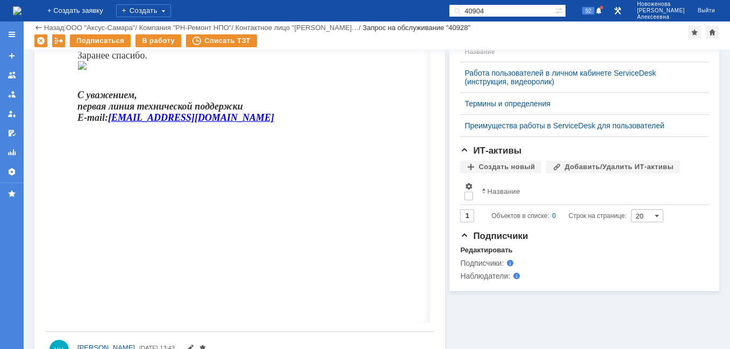
scroll to position [108, 0]
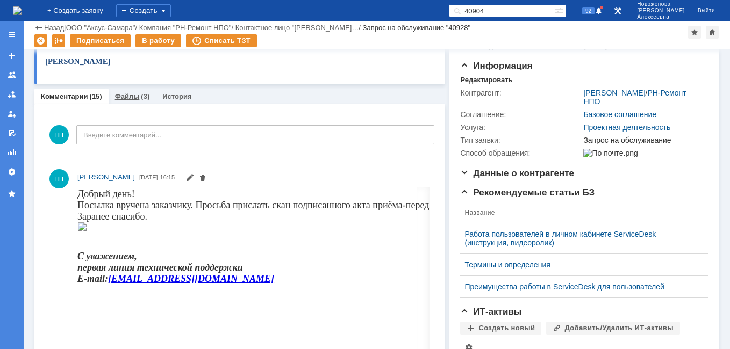
click at [122, 97] on link "Файлы" at bounding box center [127, 96] width 25 height 8
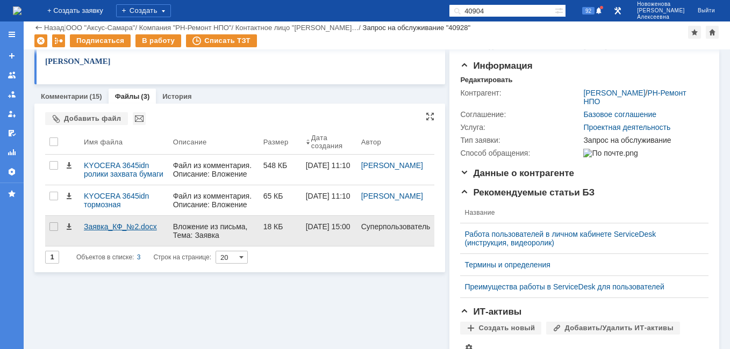
click at [109, 228] on div "Заявка_КФ_№2.docx" at bounding box center [124, 227] width 81 height 9
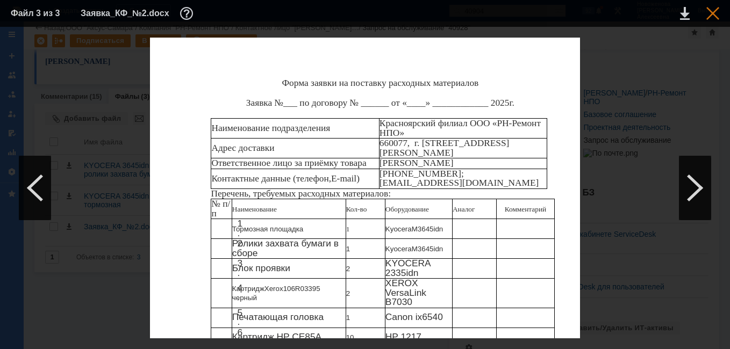
click at [715, 12] on div at bounding box center [712, 13] width 13 height 13
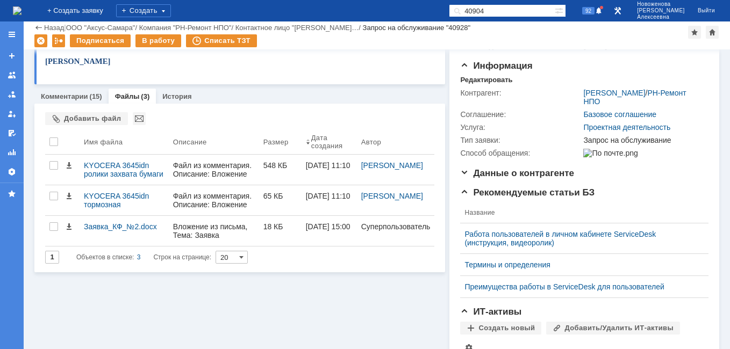
drag, startPoint x: 520, startPoint y: 8, endPoint x: 414, endPoint y: 20, distance: 106.6
click at [416, 18] on div "На домашнюю + Создать заявку Создать 40904 92 Новоженова Наталья Алексеевна Вый…" at bounding box center [365, 11] width 730 height 22
paste input "1246"
type input "41246"
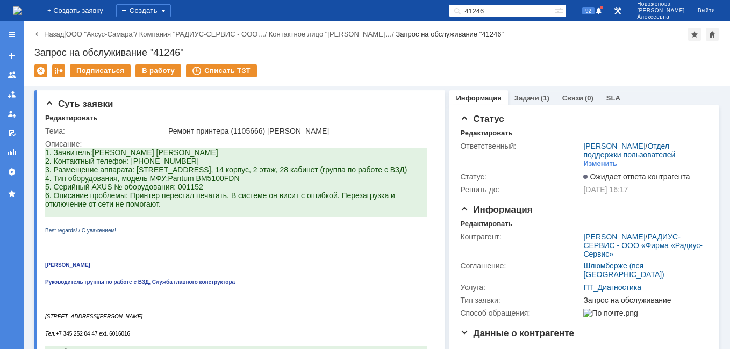
click at [529, 96] on link "Задачи" at bounding box center [526, 98] width 25 height 8
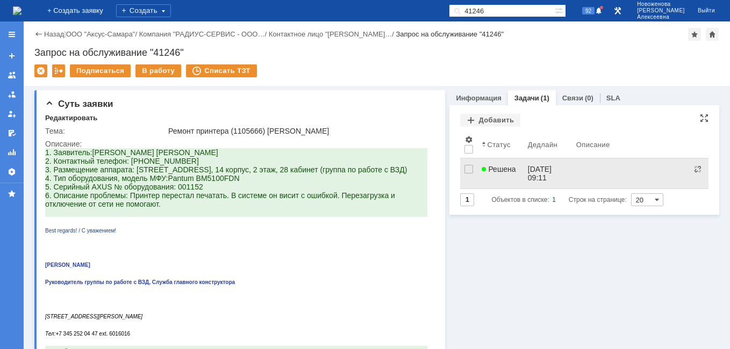
click at [511, 177] on link "Решена" at bounding box center [500, 174] width 46 height 30
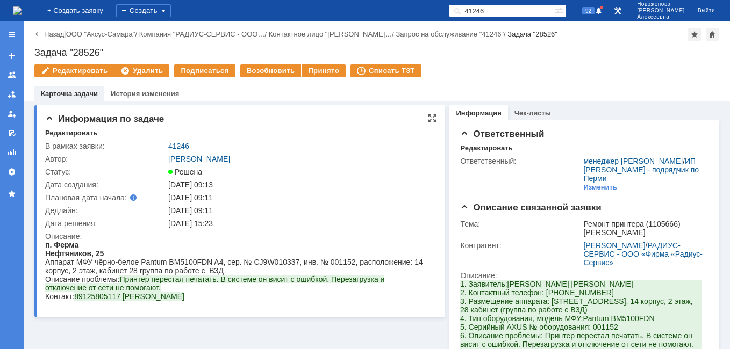
drag, startPoint x: 196, startPoint y: 301, endPoint x: 42, endPoint y: 247, distance: 163.5
click at [45, 247] on html "п. Ферма Нефтяников, 25 Аппарат МФУ чёрно-белое Pantum BM5100FDN A4, сер. № CJ9…" at bounding box center [236, 271] width 382 height 60
click at [183, 145] on link "41246" at bounding box center [178, 146] width 21 height 9
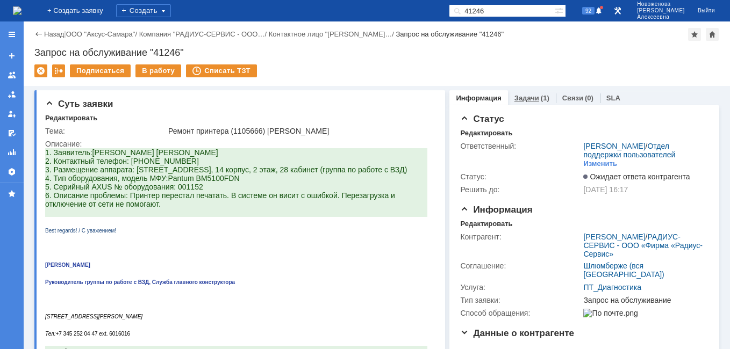
click at [519, 100] on link "Задачи" at bounding box center [526, 98] width 25 height 8
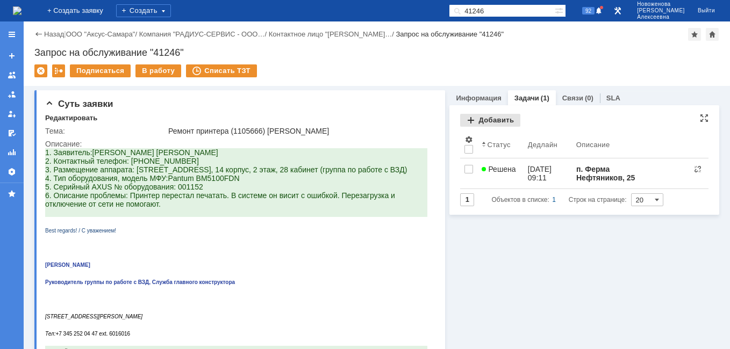
click at [486, 119] on div "Добавить" at bounding box center [490, 120] width 60 height 13
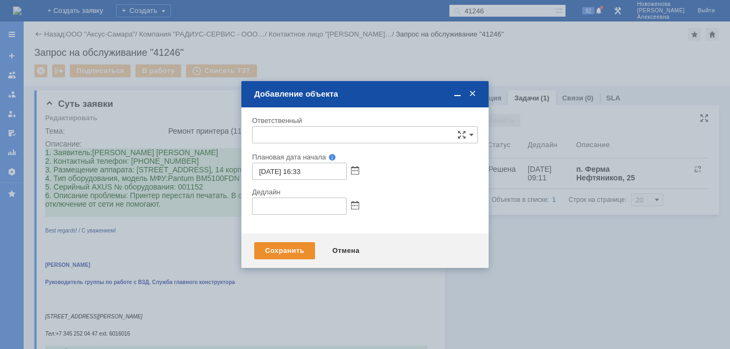
type input "[не указано]"
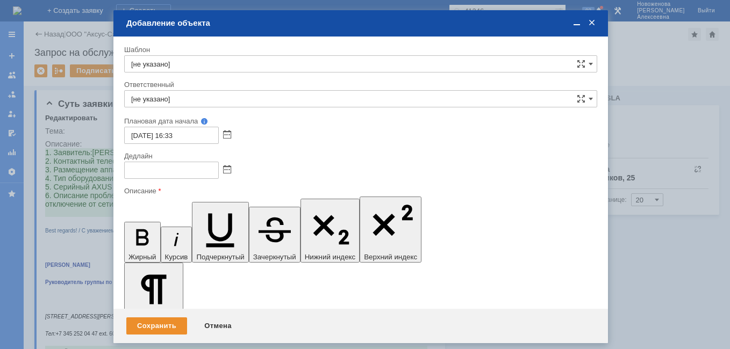
drag, startPoint x: 284, startPoint y: 3123, endPoint x: 135, endPoint y: 3114, distance: 149.7
click at [230, 319] on div "Отмена" at bounding box center [218, 326] width 49 height 17
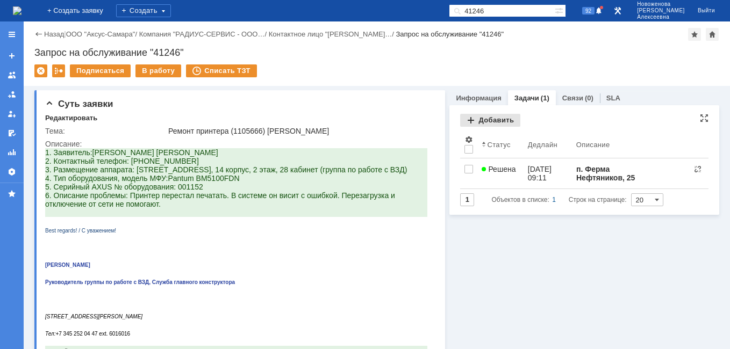
click at [491, 118] on div "Добавить" at bounding box center [490, 120] width 60 height 13
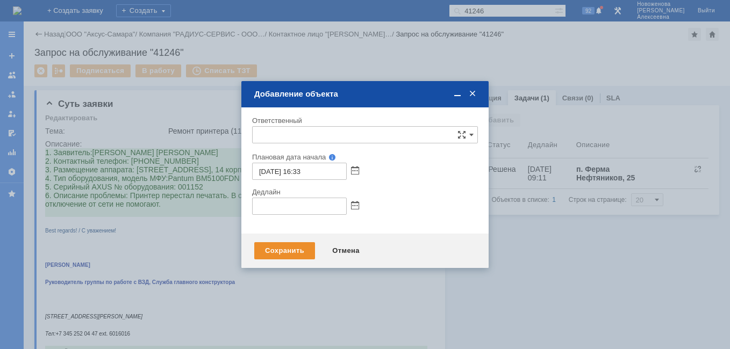
type input "[не указано]"
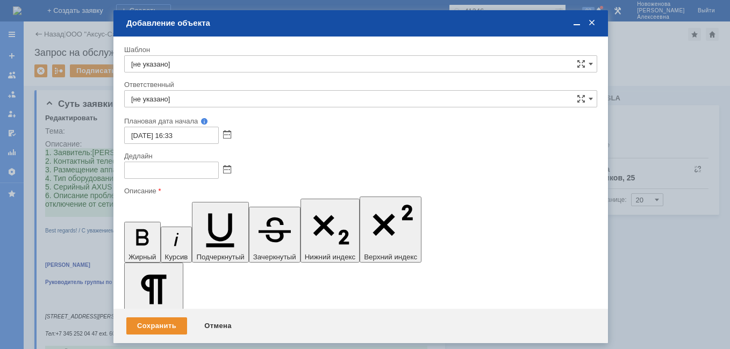
drag, startPoint x: 598, startPoint y: 3112, endPoint x: 125, endPoint y: 3112, distance: 473.0
click at [226, 169] on span at bounding box center [227, 170] width 8 height 9
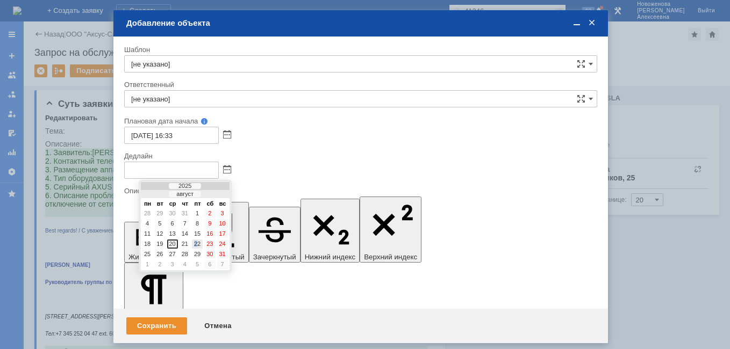
drag, startPoint x: 196, startPoint y: 244, endPoint x: 71, endPoint y: 30, distance: 247.6
click at [196, 244] on div "22" at bounding box center [197, 244] width 11 height 9
type input "22.08.2025 16:35"
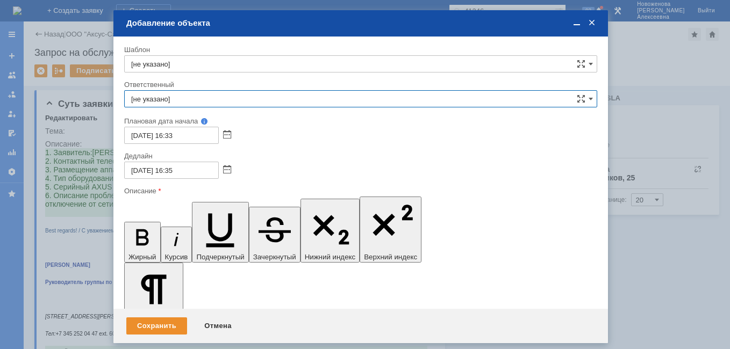
click at [171, 99] on input "[не указано]" at bounding box center [360, 98] width 473 height 17
click at [178, 175] on span "менеджер [PERSON_NAME]" at bounding box center [360, 177] width 459 height 9
type input "менеджер [PERSON_NAME]"
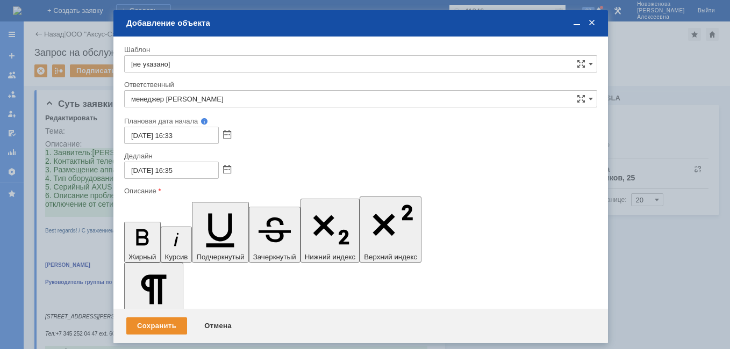
click at [159, 320] on div "Сохранить" at bounding box center [156, 326] width 61 height 17
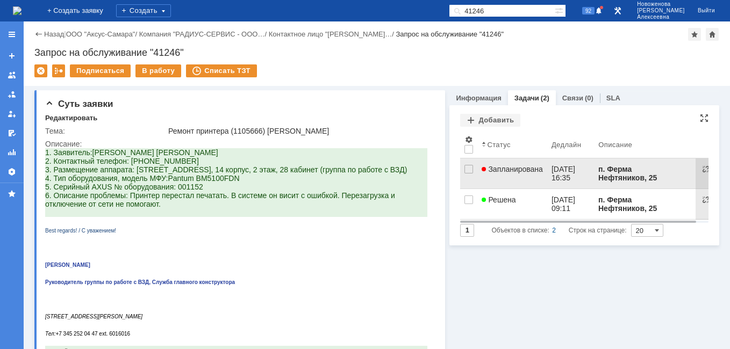
click at [524, 173] on span "Запланирована" at bounding box center [512, 169] width 61 height 9
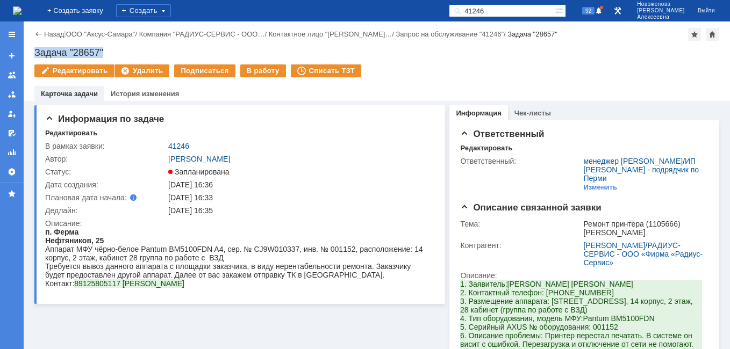
drag, startPoint x: 108, startPoint y: 51, endPoint x: 33, endPoint y: 51, distance: 74.7
click at [33, 51] on div "Назад | ООО "Аксус-Самара" / Компания "РАДИУС-СЕРВИС - ООО… / Контактное лицо "…" at bounding box center [377, 62] width 706 height 80
drag, startPoint x: 526, startPoint y: 12, endPoint x: 401, endPoint y: 5, distance: 125.4
click at [401, 5] on div "На домашнюю + Создать заявку Создать 41246 92 Новоженова Наталья Алексеевна Вый…" at bounding box center [365, 11] width 730 height 22
paste input "2862"
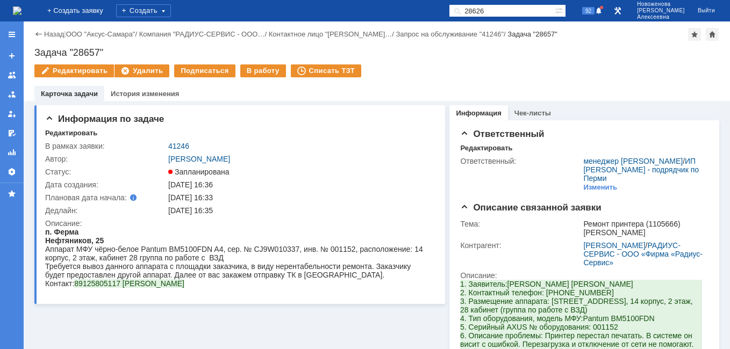
type input "28626"
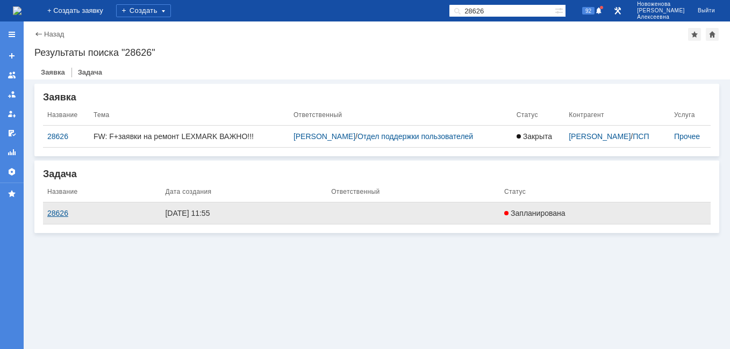
click at [55, 212] on div "28626" at bounding box center [101, 213] width 109 height 9
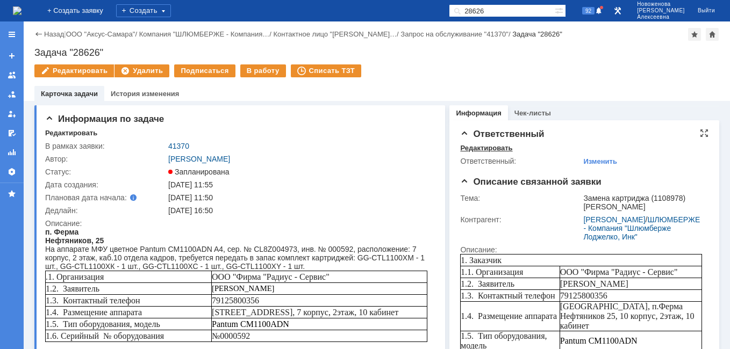
click at [475, 146] on div "Редактировать" at bounding box center [486, 148] width 52 height 9
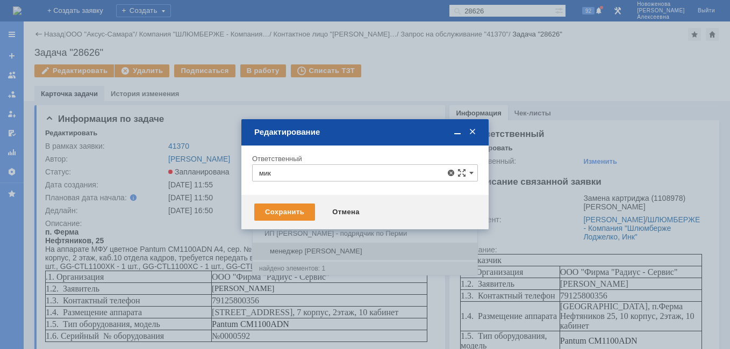
click at [297, 253] on span "менеджер [PERSON_NAME]" at bounding box center [365, 251] width 212 height 9
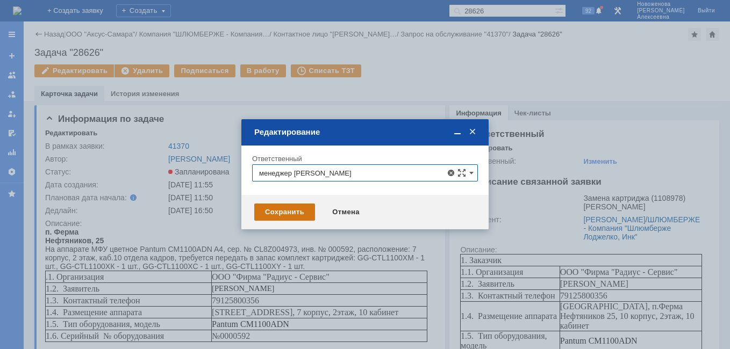
type input "менеджер [PERSON_NAME]"
click at [290, 212] on div "Сохранить" at bounding box center [284, 212] width 61 height 17
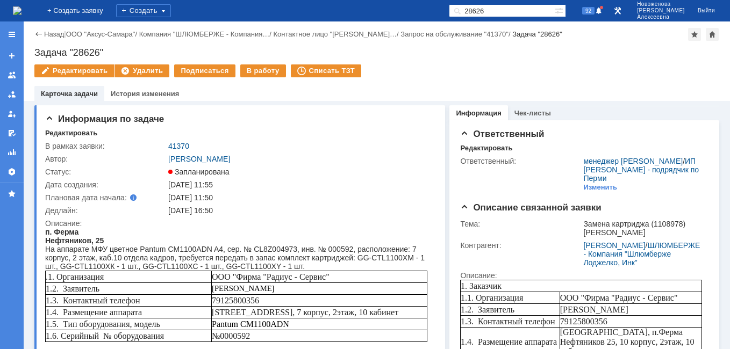
drag, startPoint x: 524, startPoint y: 6, endPoint x: 432, endPoint y: 8, distance: 91.4
click at [433, 8] on div "На домашнюю + Создать заявку Создать 28626 92 Новоженова Наталья Алексеевна Вый…" at bounding box center [365, 11] width 730 height 22
paste input "3"
type input "28623"
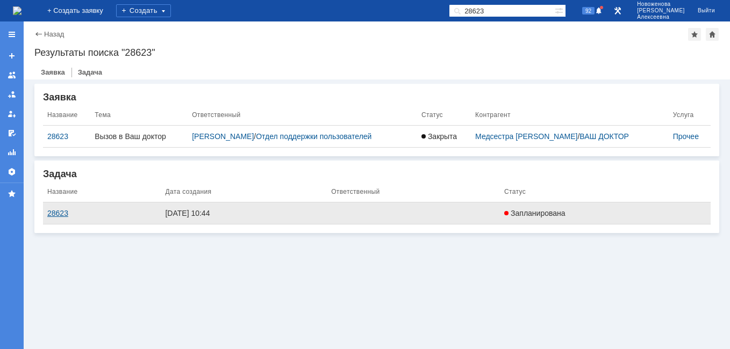
click at [50, 217] on div "28623" at bounding box center [101, 213] width 109 height 9
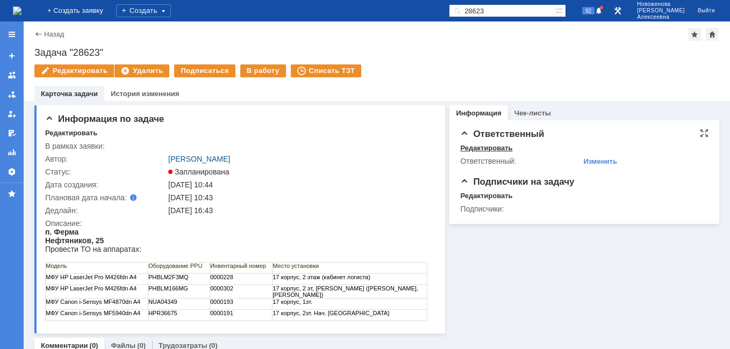
click at [481, 146] on div "Редактировать" at bounding box center [486, 148] width 52 height 9
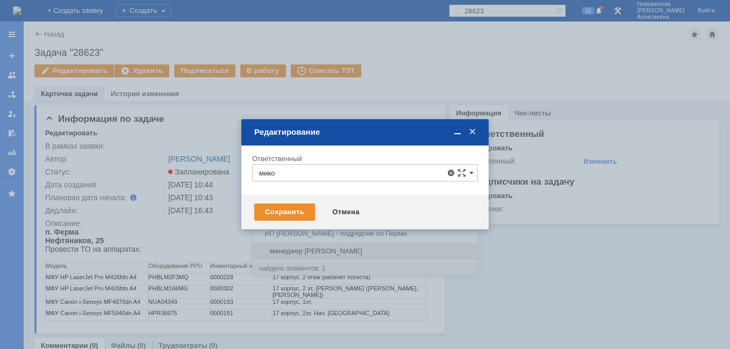
click at [280, 249] on span "менеджер [PERSON_NAME]" at bounding box center [365, 251] width 212 height 9
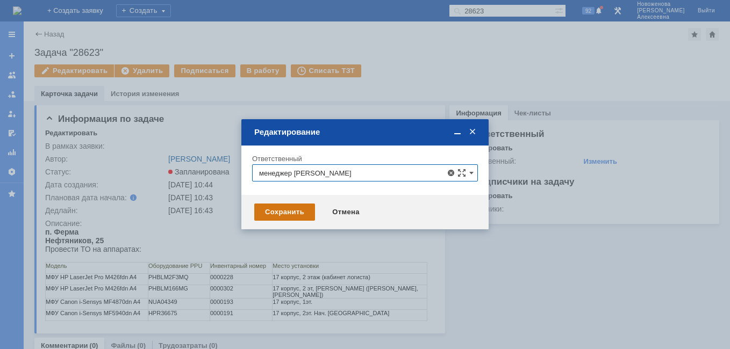
type input "менеджер [PERSON_NAME]"
click at [283, 211] on div "Сохранить" at bounding box center [284, 212] width 61 height 17
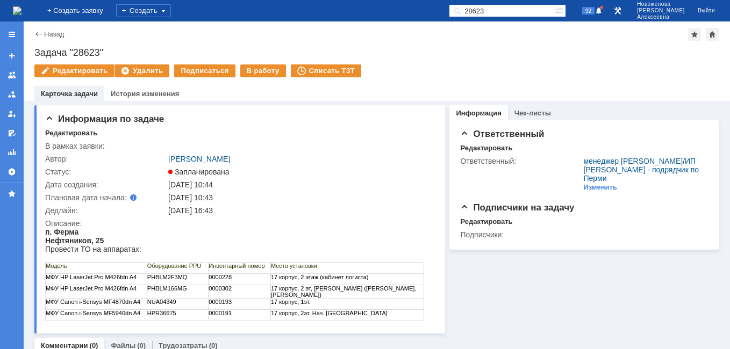
click at [22, 6] on img at bounding box center [17, 10] width 9 height 9
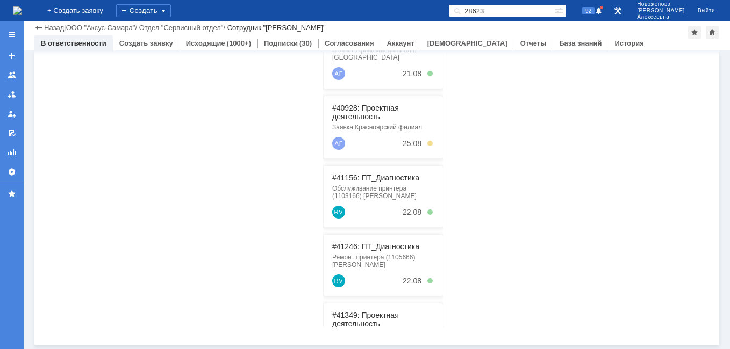
scroll to position [274, 0]
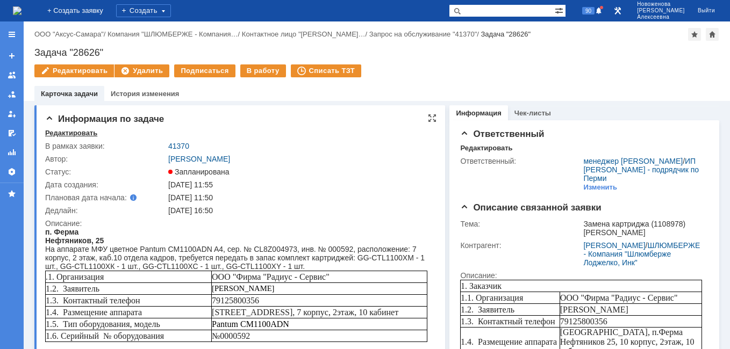
click at [61, 133] on div "Редактировать" at bounding box center [71, 133] width 52 height 9
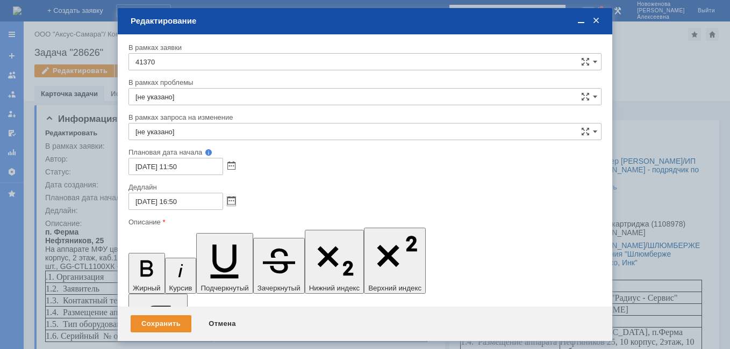
click at [227, 201] on div at bounding box center [229, 200] width 12 height 9
click at [232, 202] on span at bounding box center [231, 201] width 8 height 9
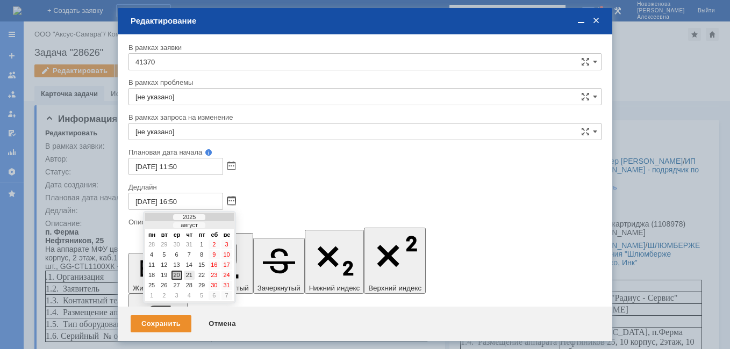
click at [187, 275] on div "21" at bounding box center [189, 275] width 11 height 9
type input "[DATE] 16:50"
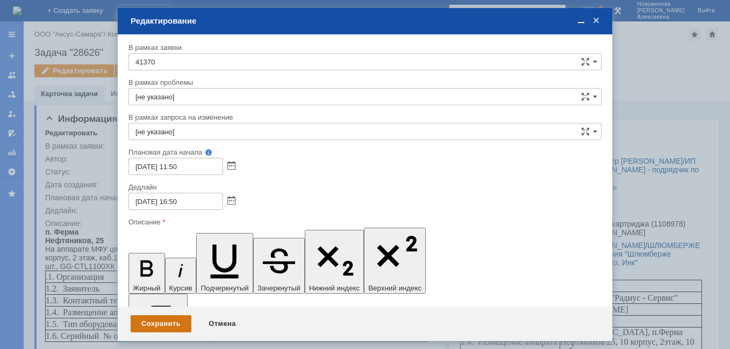
click at [156, 325] on div "Сохранить" at bounding box center [161, 324] width 61 height 17
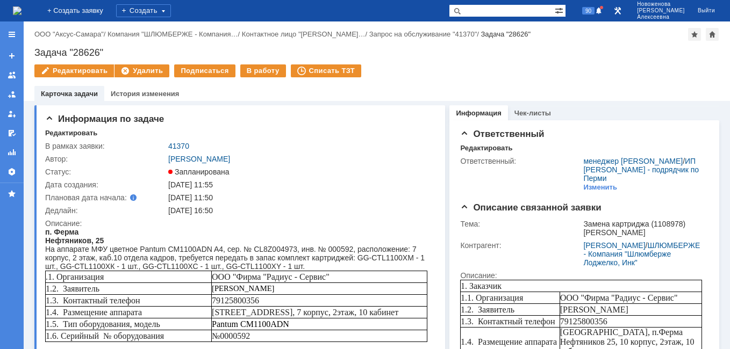
click at [518, 8] on input "text" at bounding box center [502, 10] width 106 height 13
type input "28620"
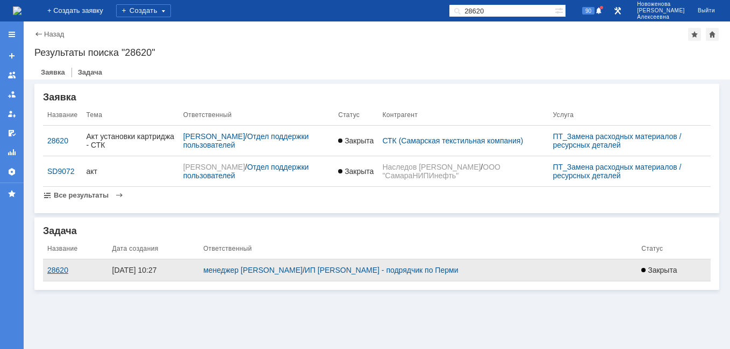
click at [52, 269] on div "28620" at bounding box center [75, 270] width 56 height 9
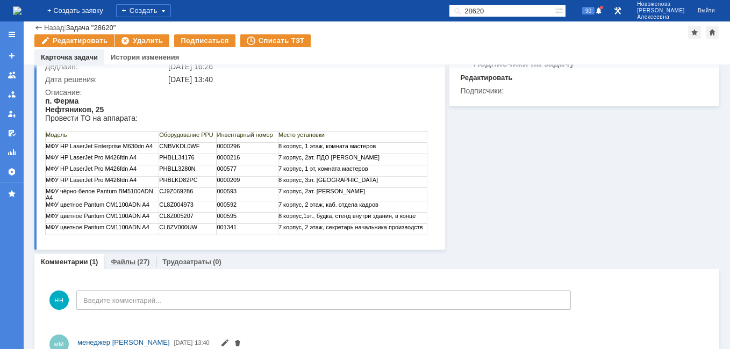
click at [115, 264] on link "Файлы" at bounding box center [123, 262] width 25 height 8
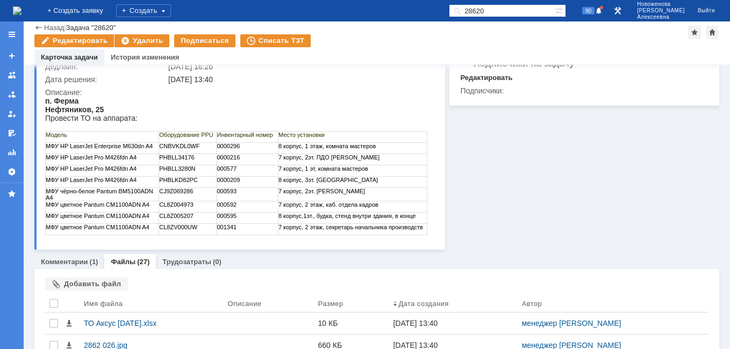
scroll to position [215, 0]
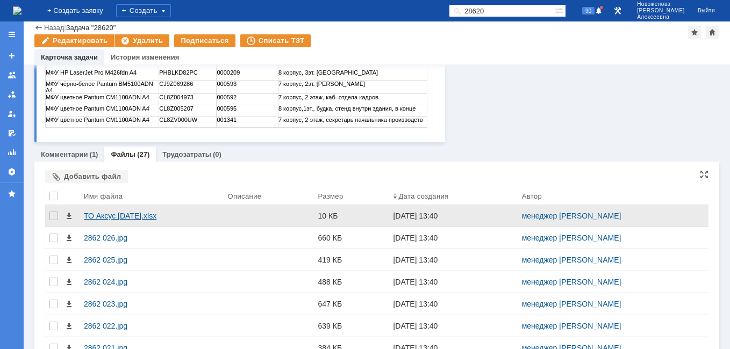
click at [119, 216] on div "ТО Аксус [DATE].xlsx" at bounding box center [151, 216] width 135 height 9
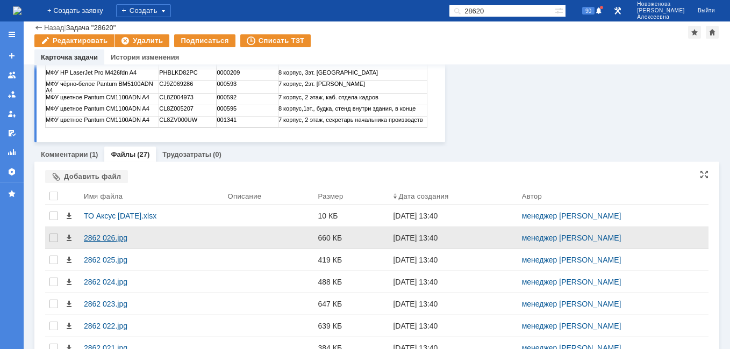
click at [108, 236] on div "2862 026.jpg" at bounding box center [151, 238] width 135 height 9
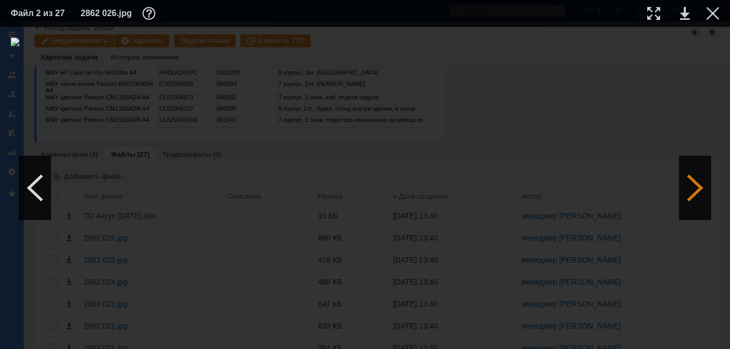
click at [693, 186] on div at bounding box center [695, 188] width 32 height 65
click at [684, 13] on link at bounding box center [685, 13] width 10 height 13
click at [698, 201] on div at bounding box center [695, 188] width 32 height 65
click at [685, 12] on link at bounding box center [685, 13] width 10 height 13
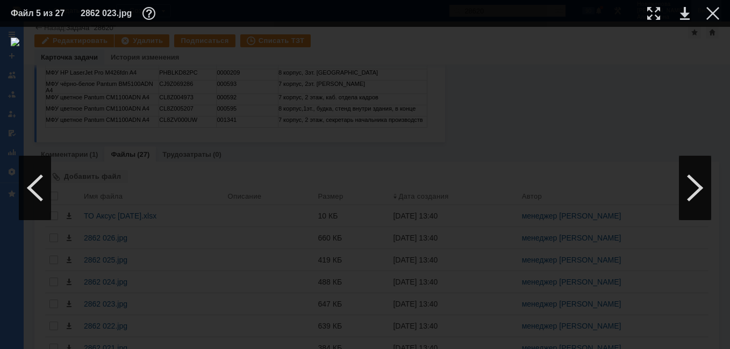
click at [713, 10] on div at bounding box center [712, 13] width 13 height 13
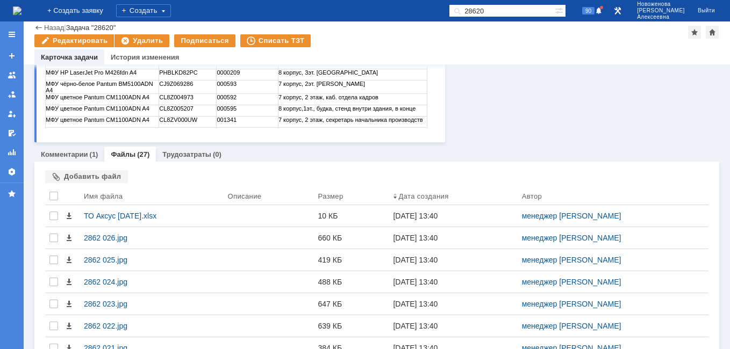
scroll to position [0, 0]
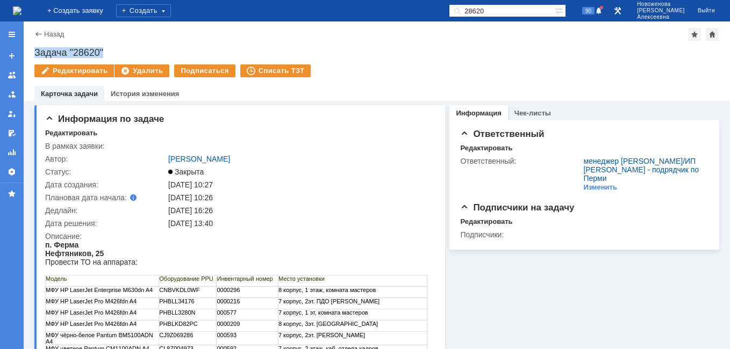
drag, startPoint x: 116, startPoint y: 51, endPoint x: 32, endPoint y: 62, distance: 84.7
click at [33, 57] on div "Назад | Задача "28620" Задача "28620" Редактировать Удалить Подписаться Списать…" at bounding box center [377, 62] width 706 height 80
copy div "Задача "28620""
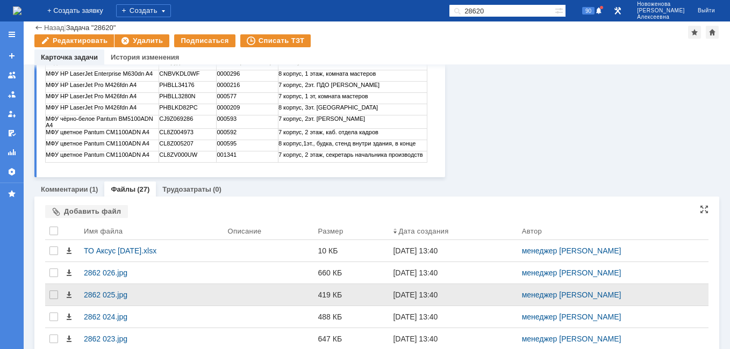
scroll to position [269, 0]
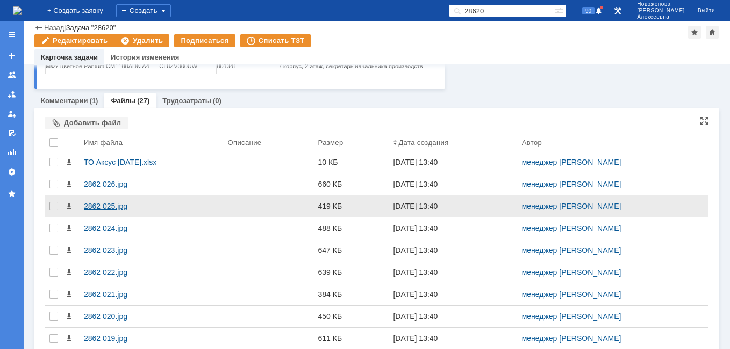
click at [94, 206] on div "2862 025.jpg" at bounding box center [151, 206] width 135 height 9
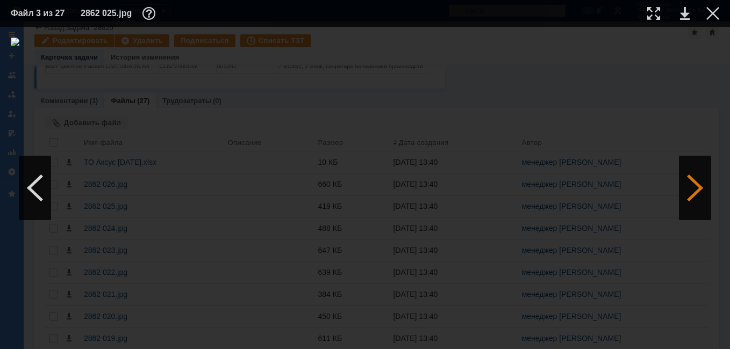
click at [688, 190] on div at bounding box center [695, 188] width 32 height 65
click at [689, 191] on div at bounding box center [695, 188] width 32 height 65
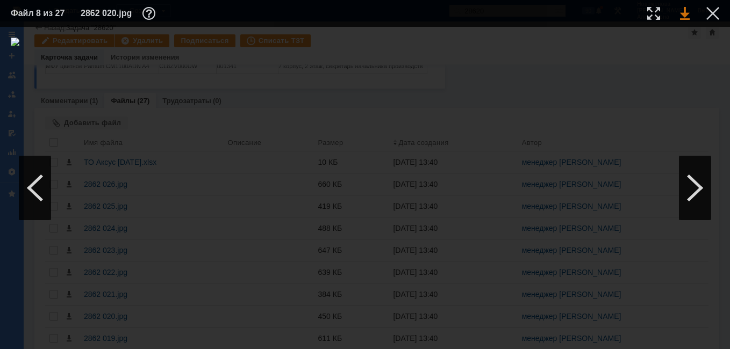
click at [681, 13] on link at bounding box center [685, 13] width 10 height 13
click at [693, 183] on div at bounding box center [695, 188] width 32 height 65
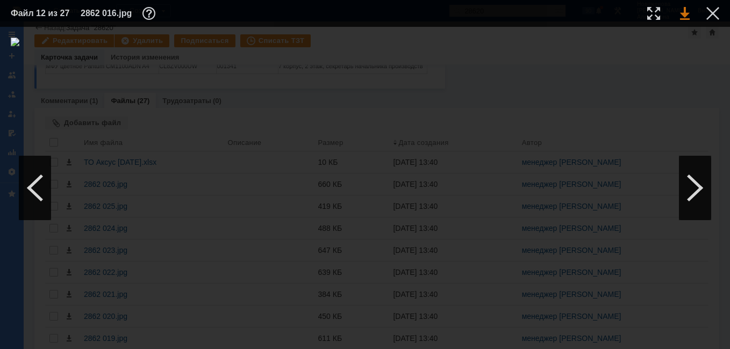
click at [682, 17] on link at bounding box center [685, 13] width 10 height 13
click at [34, 185] on div at bounding box center [35, 188] width 32 height 65
click at [689, 188] on div at bounding box center [695, 188] width 32 height 65
click at [683, 13] on link at bounding box center [685, 13] width 10 height 13
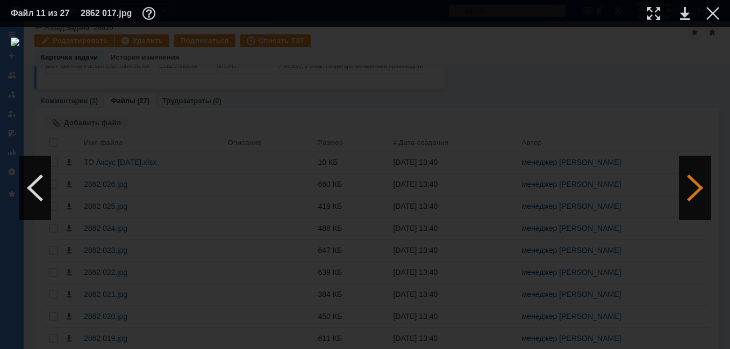
click at [691, 197] on div at bounding box center [695, 188] width 32 height 65
click at [691, 189] on div at bounding box center [695, 188] width 32 height 65
click at [690, 192] on div at bounding box center [695, 188] width 32 height 65
click at [685, 12] on link at bounding box center [685, 13] width 10 height 13
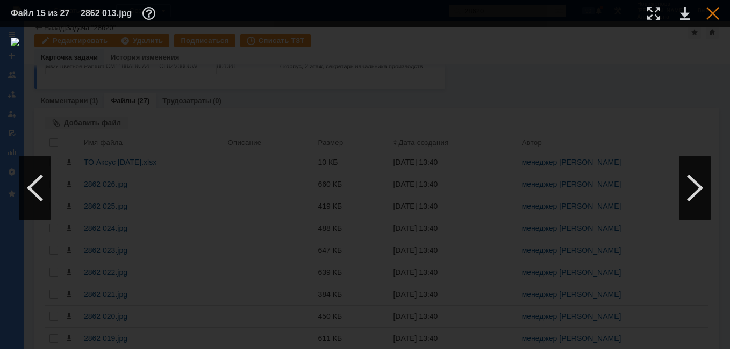
click at [711, 13] on div at bounding box center [712, 13] width 13 height 13
